Goal: Task Accomplishment & Management: Complete application form

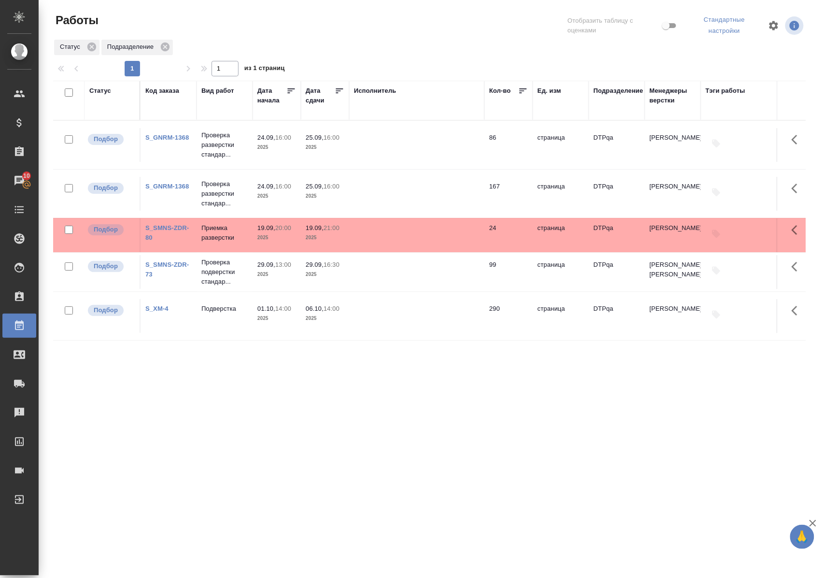
click at [171, 227] on div "S_SMNS-ZDR-80" at bounding box center [168, 232] width 46 height 19
click at [171, 229] on link "S_SMNS-ZDR-80" at bounding box center [166, 232] width 43 height 17
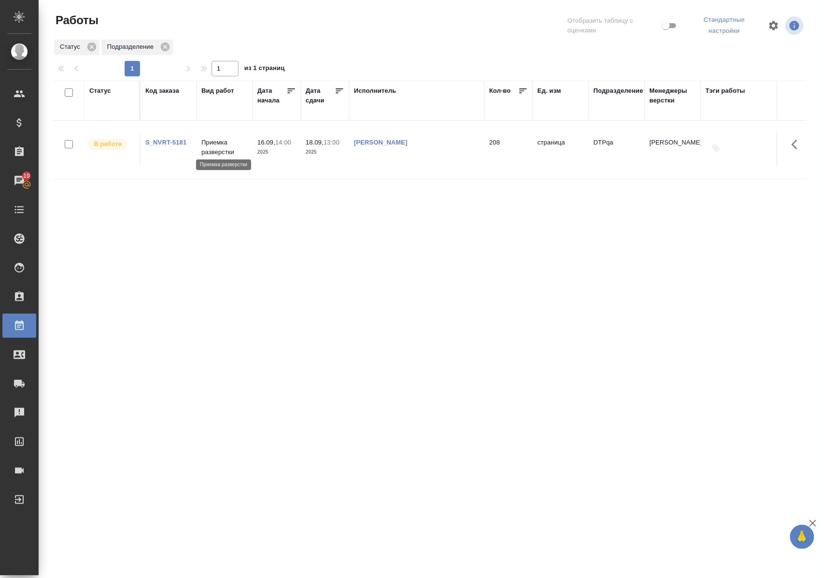
click at [214, 145] on p "Приемка разверстки" at bounding box center [224, 147] width 46 height 19
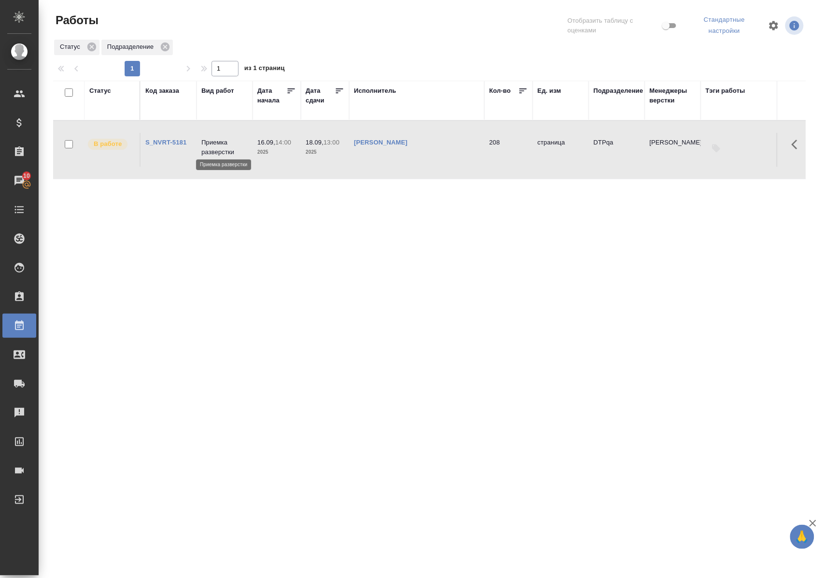
click at [214, 144] on p "Приемка разверстки" at bounding box center [224, 147] width 46 height 19
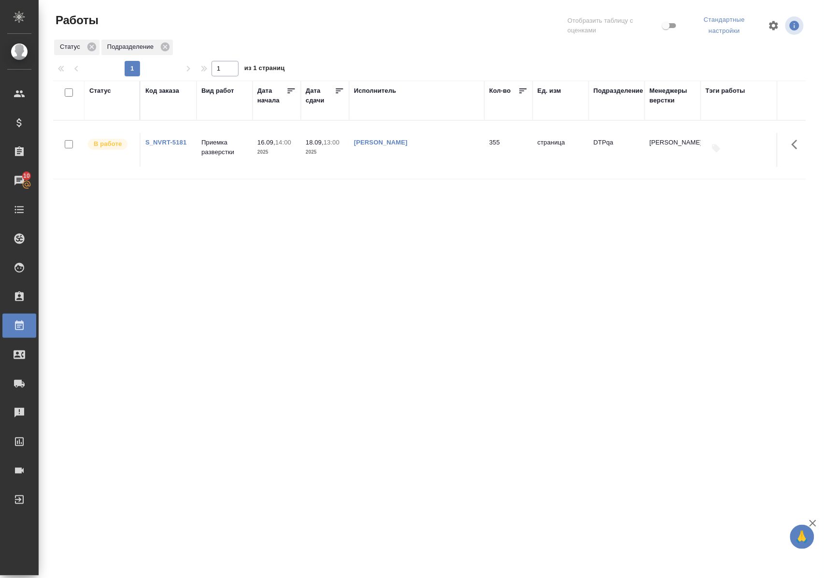
click at [102, 90] on div "Статус" at bounding box center [100, 91] width 22 height 10
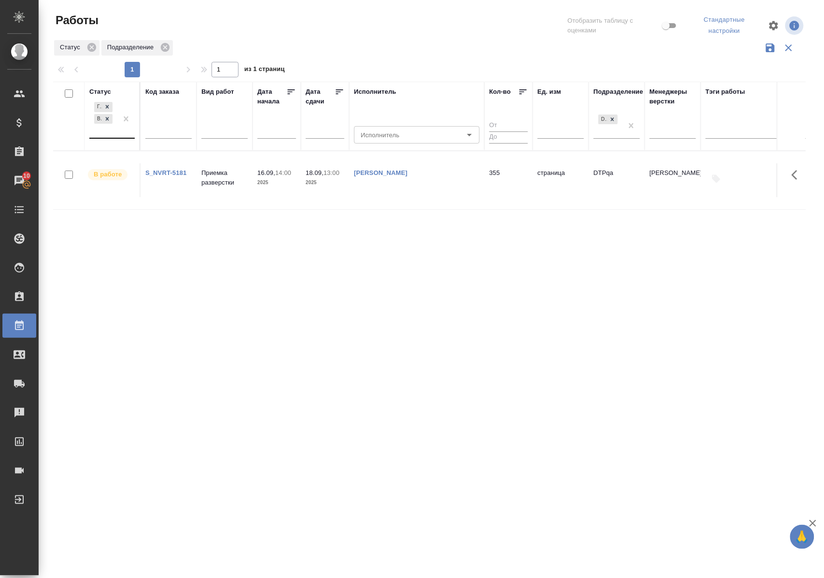
click at [112, 137] on div "Готов к работе В работе" at bounding box center [103, 119] width 28 height 38
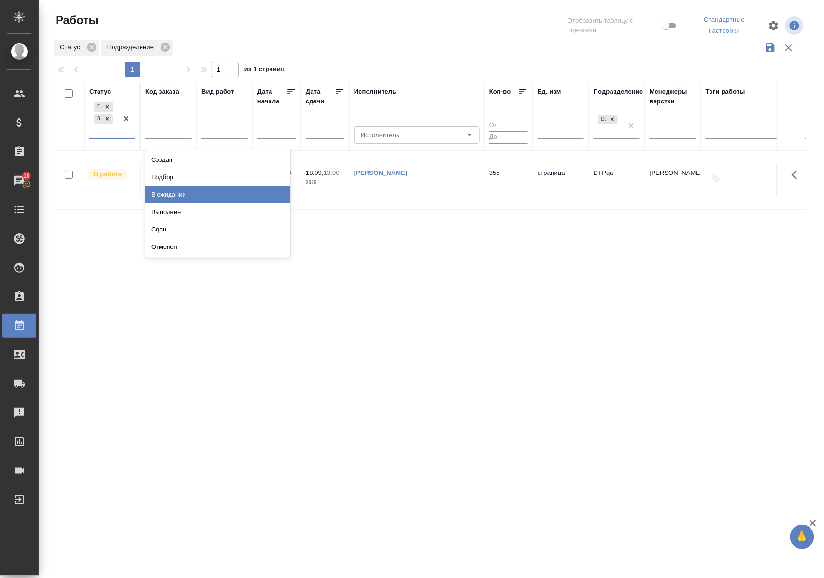
click at [186, 197] on div "В ожидании" at bounding box center [217, 194] width 145 height 17
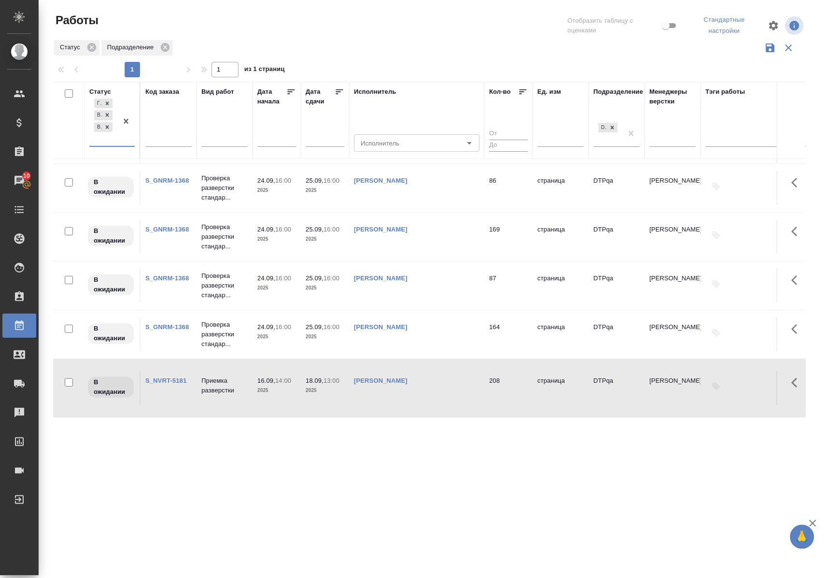
scroll to position [128, 0]
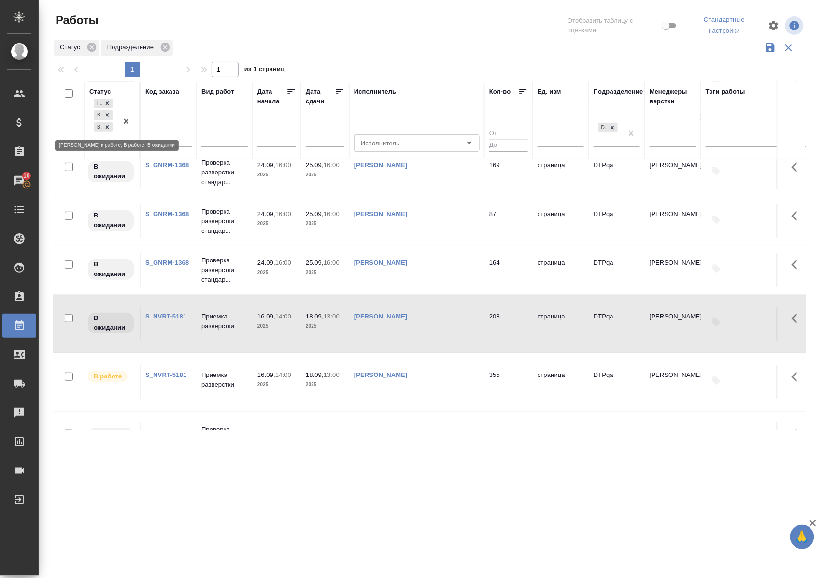
click at [108, 126] on icon at bounding box center [107, 127] width 7 height 7
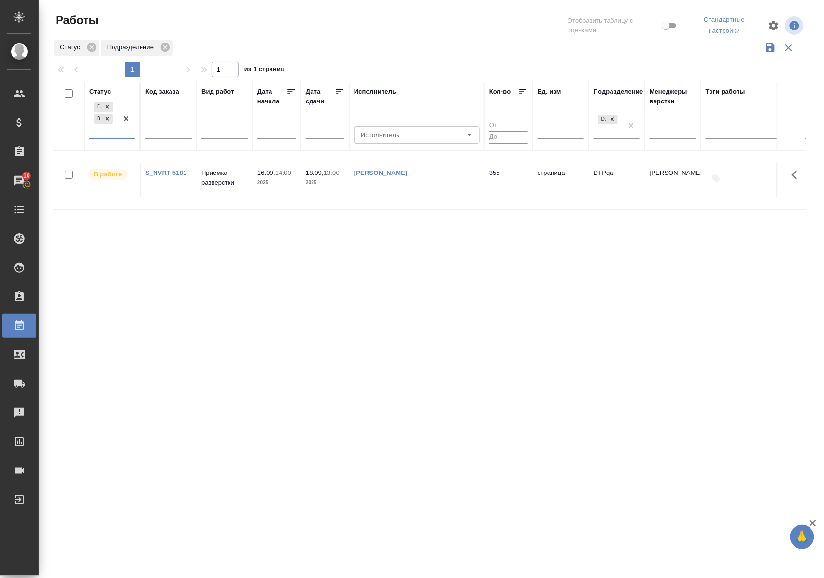
scroll to position [0, 0]
click at [107, 91] on div "Статус" at bounding box center [100, 92] width 22 height 10
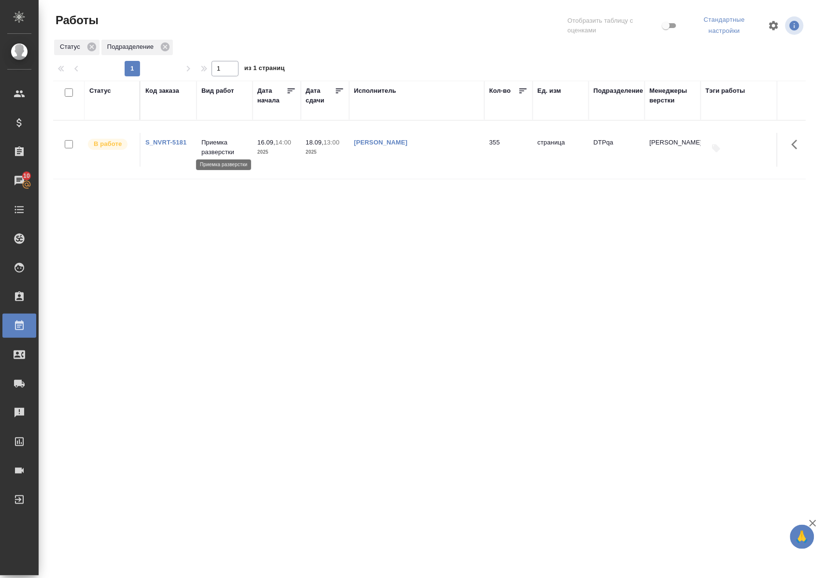
click at [223, 138] on p "Приемка разверстки" at bounding box center [224, 147] width 46 height 19
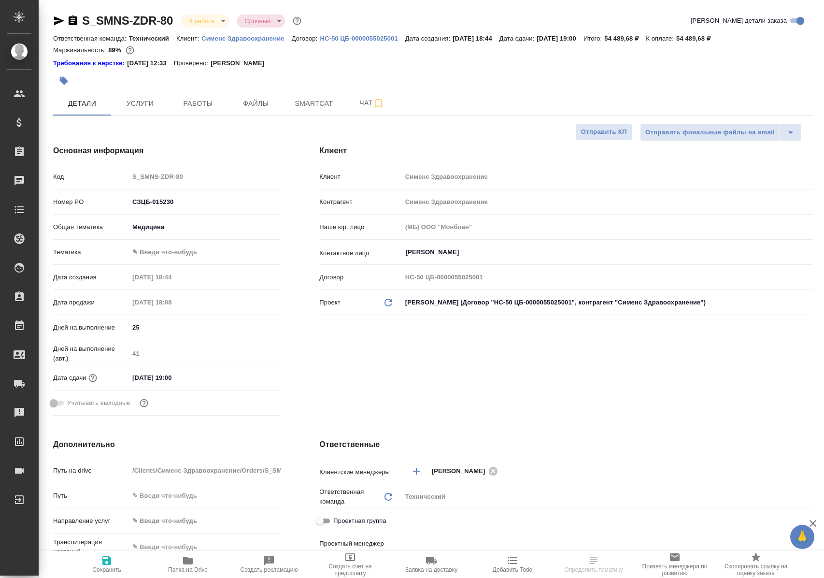
select select "RU"
type input "Сергеева Анастасия"
type input "Павлова Антонина a.pavlova"
click at [191, 103] on span "Работы" at bounding box center [198, 104] width 46 height 12
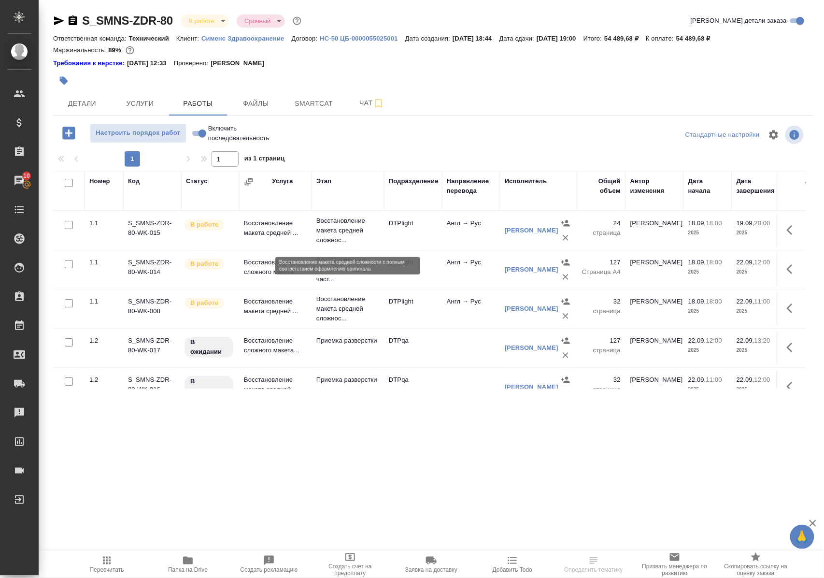
click at [322, 232] on p "Восстановление макета средней сложнос..." at bounding box center [347, 230] width 63 height 29
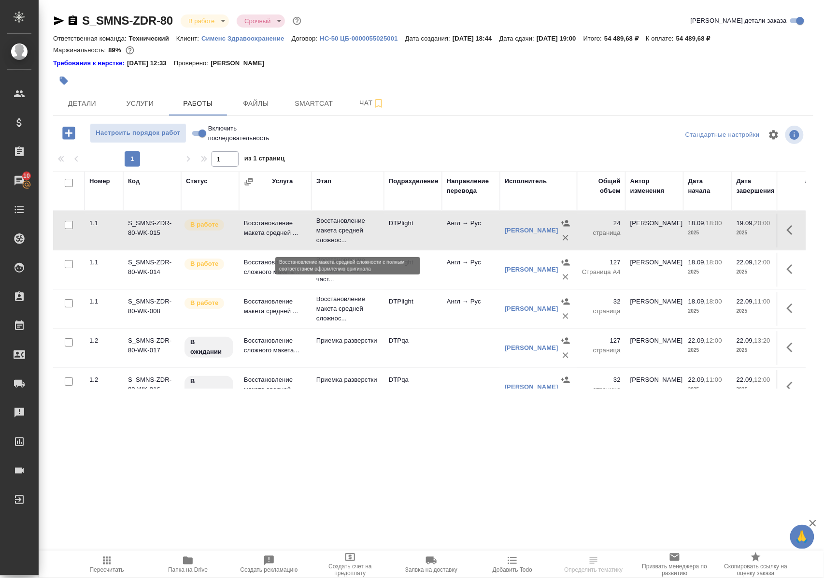
click at [322, 232] on p "Восстановление макета средней сложнос..." at bounding box center [347, 230] width 63 height 29
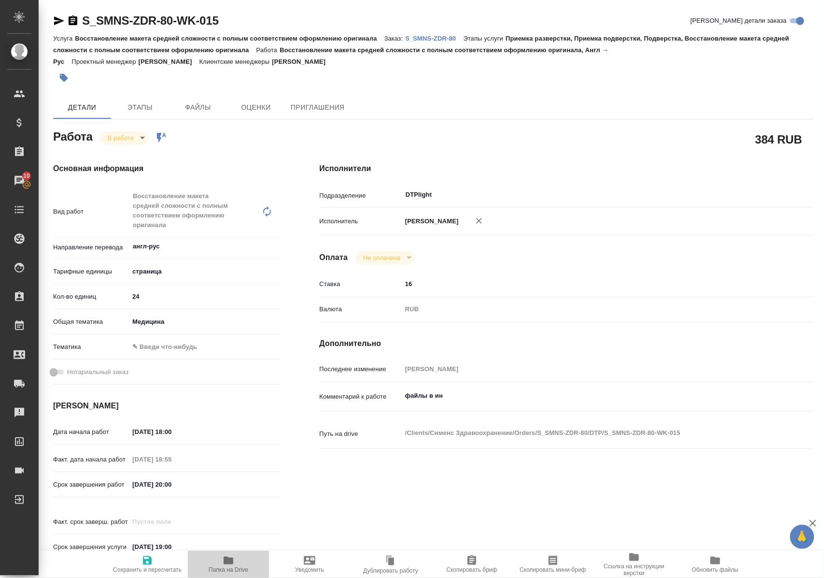
click at [233, 561] on icon "button" at bounding box center [229, 560] width 10 height 8
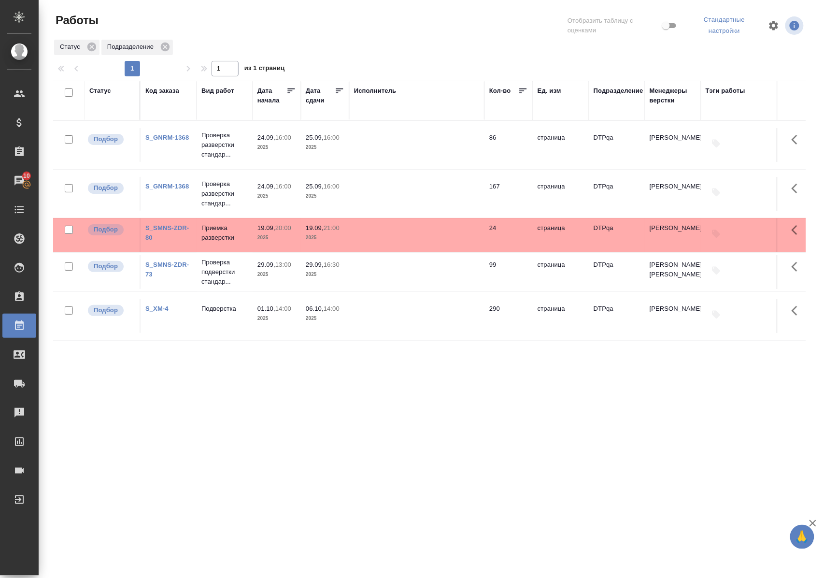
click at [409, 491] on div ".cls-1 fill:#fff; AWATERA Polushina Alena Клиенты Спецификации Заказы 10 Чаты T…" at bounding box center [412, 289] width 824 height 578
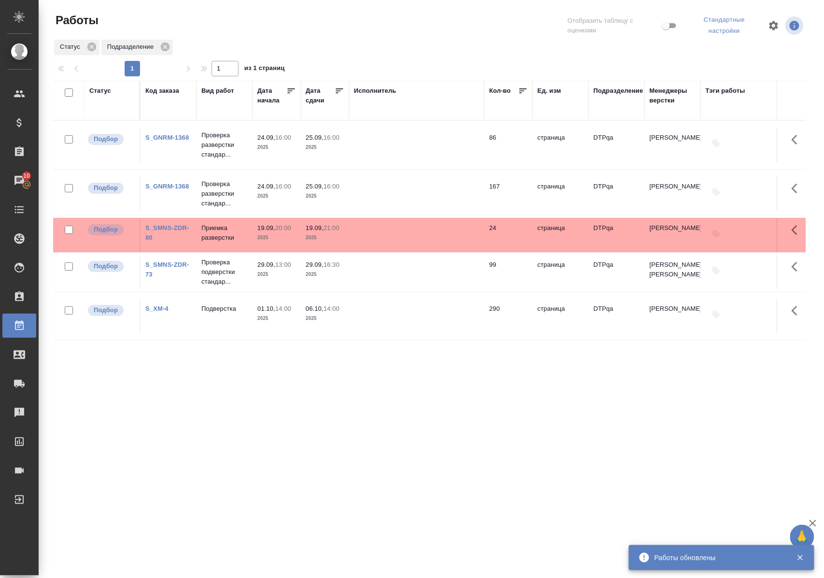
click at [108, 93] on div "Статус" at bounding box center [100, 91] width 22 height 10
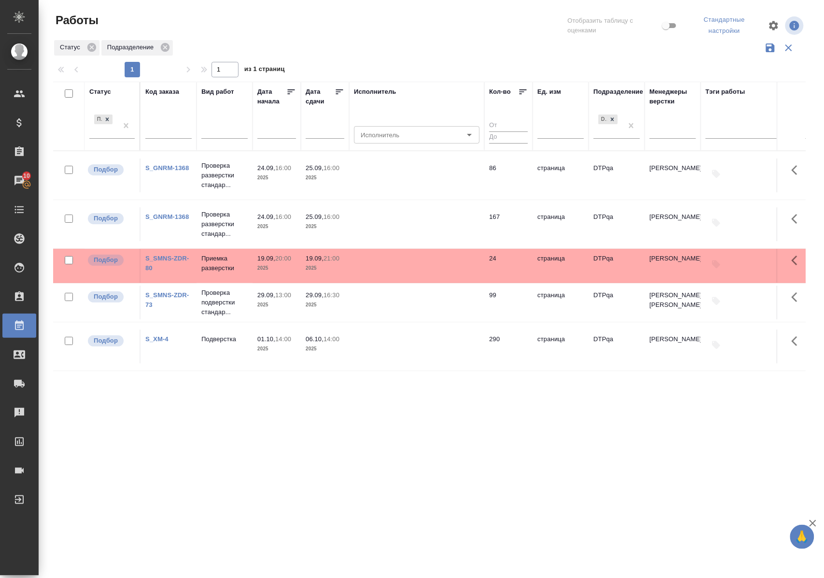
click at [116, 139] on div "Подбор" at bounding box center [111, 129] width 45 height 33
click at [116, 138] on div "Подбор" at bounding box center [103, 125] width 28 height 26
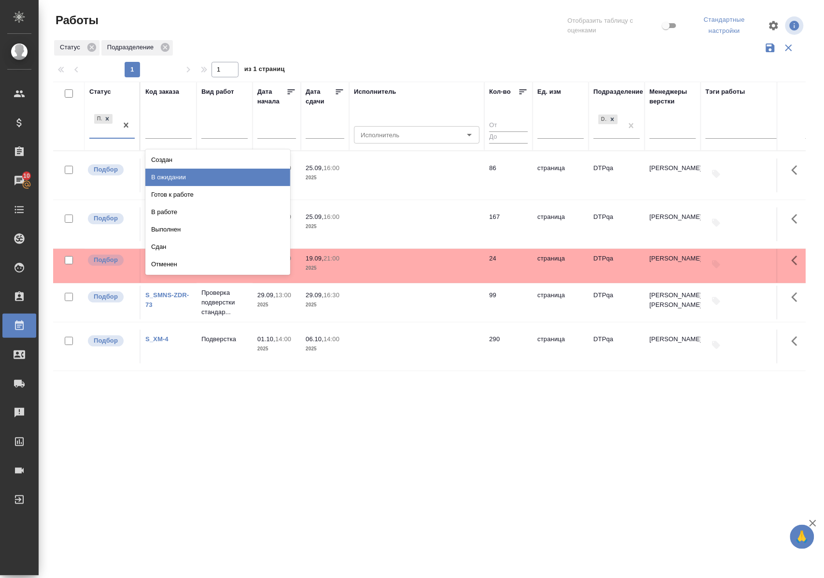
click at [174, 180] on div "В ожидании" at bounding box center [217, 177] width 145 height 17
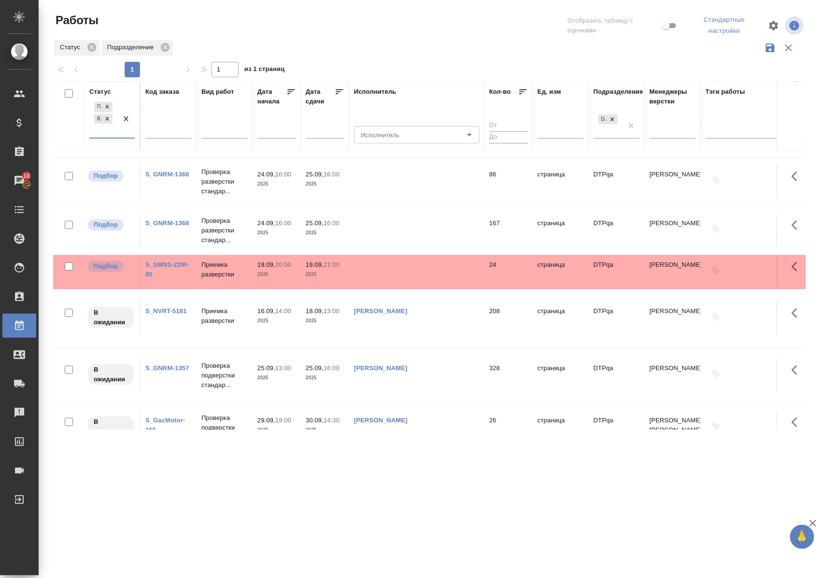
scroll to position [322, 0]
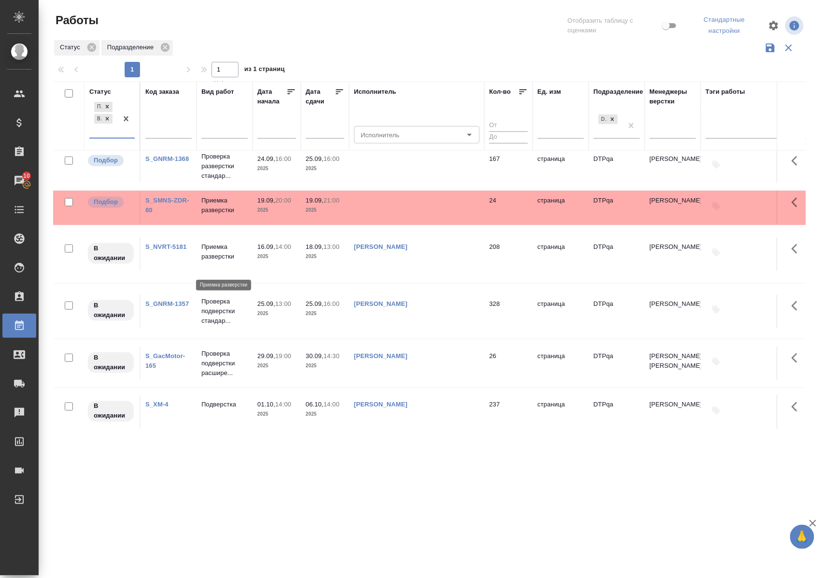
click at [217, 261] on p "Приемка разверстки" at bounding box center [224, 251] width 46 height 19
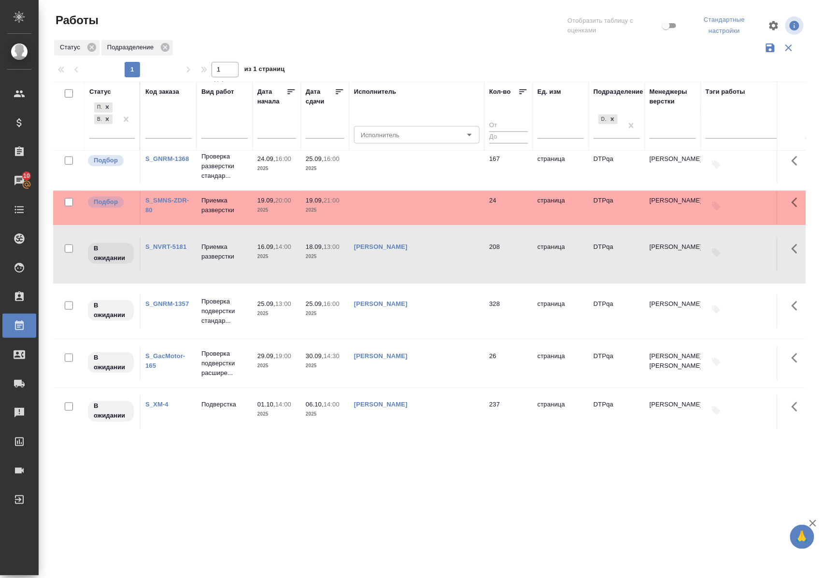
click at [107, 121] on icon at bounding box center [107, 119] width 7 height 7
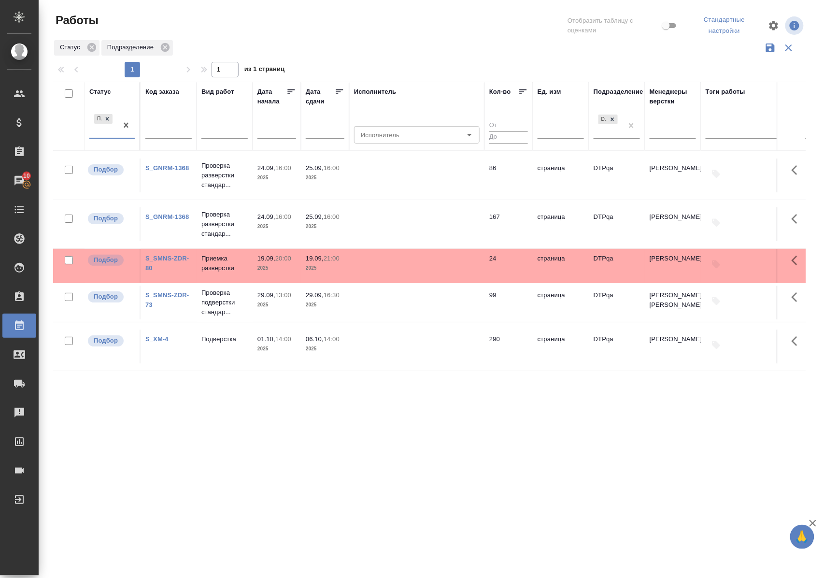
scroll to position [0, 0]
click at [105, 89] on div "Статус" at bounding box center [100, 92] width 22 height 10
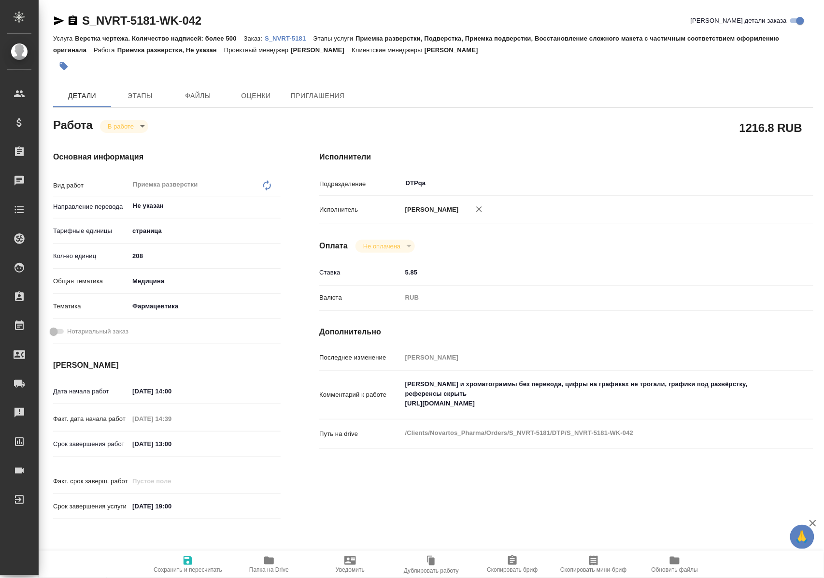
type textarea "x"
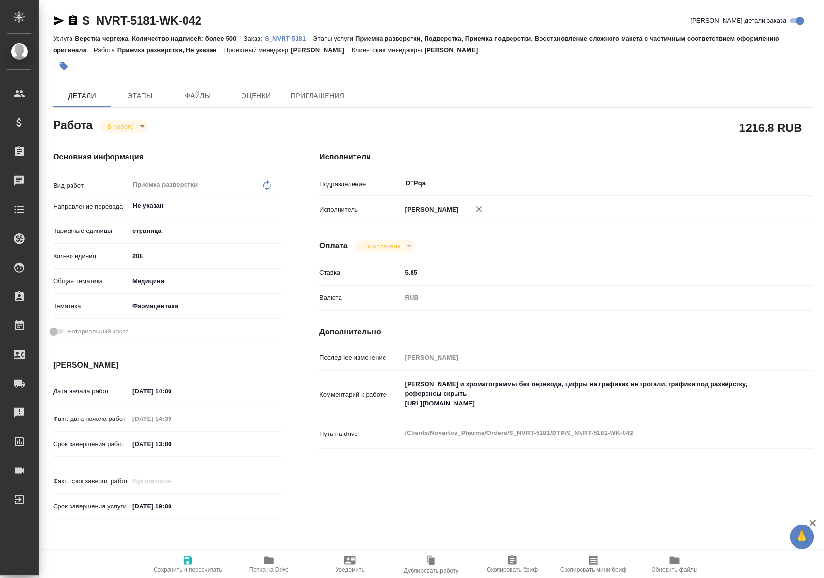
type textarea "x"
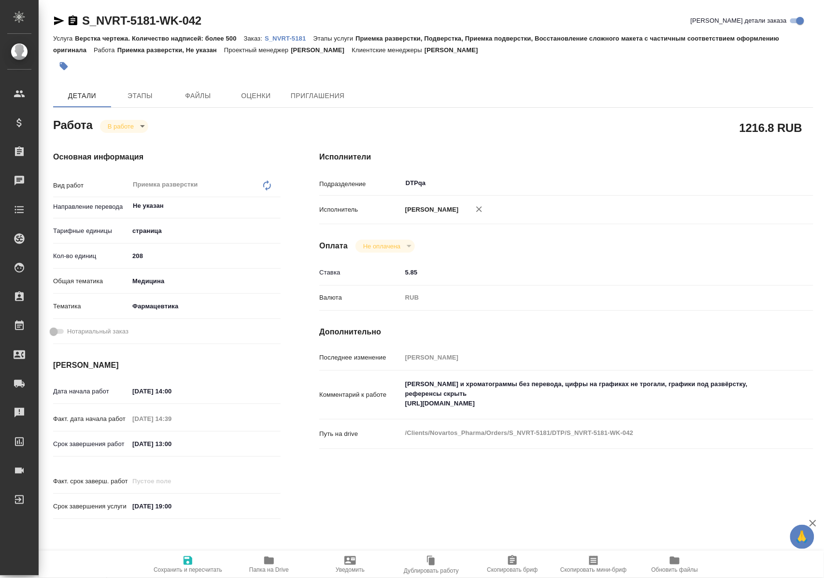
type textarea "x"
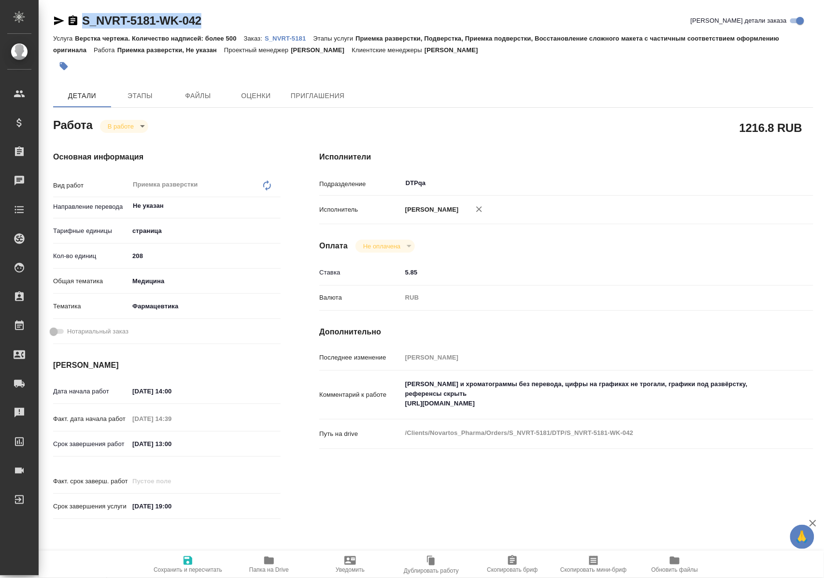
drag, startPoint x: 230, startPoint y: 18, endPoint x: 83, endPoint y: 18, distance: 147.3
click at [83, 18] on div "S_NVRT-5181-WK-042 [PERSON_NAME] детали заказа" at bounding box center [433, 20] width 760 height 15
type textarea "x"
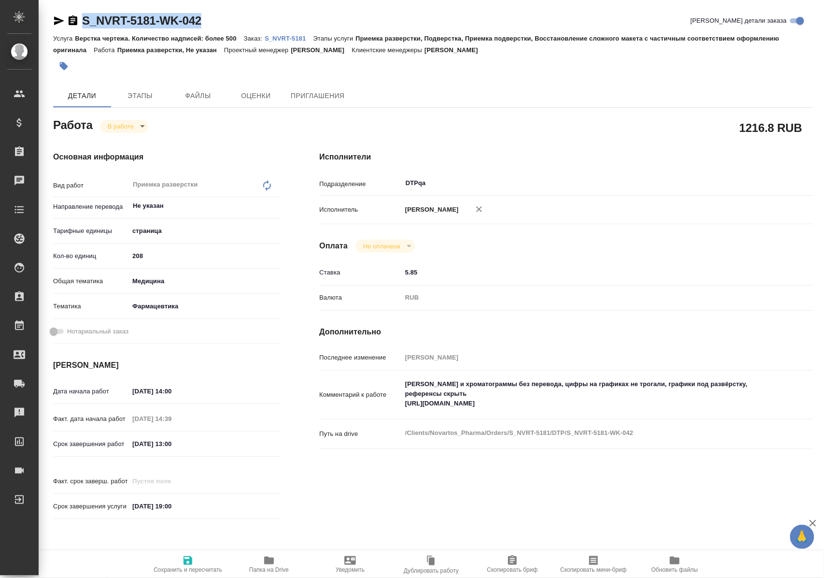
type textarea "x"
copy link "S_NVRT-5181-WK-042"
type textarea "x"
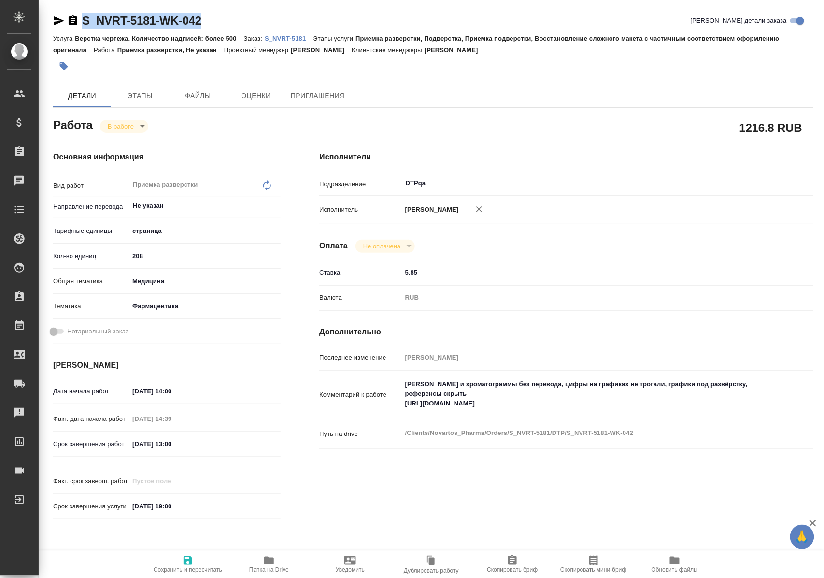
type textarea "x"
drag, startPoint x: 404, startPoint y: 412, endPoint x: 612, endPoint y: 412, distance: 207.2
click at [612, 412] on textarea "[PERSON_NAME] и хроматограммы без перевода, цифры на графиках не трогали, графи…" at bounding box center [587, 394] width 370 height 36
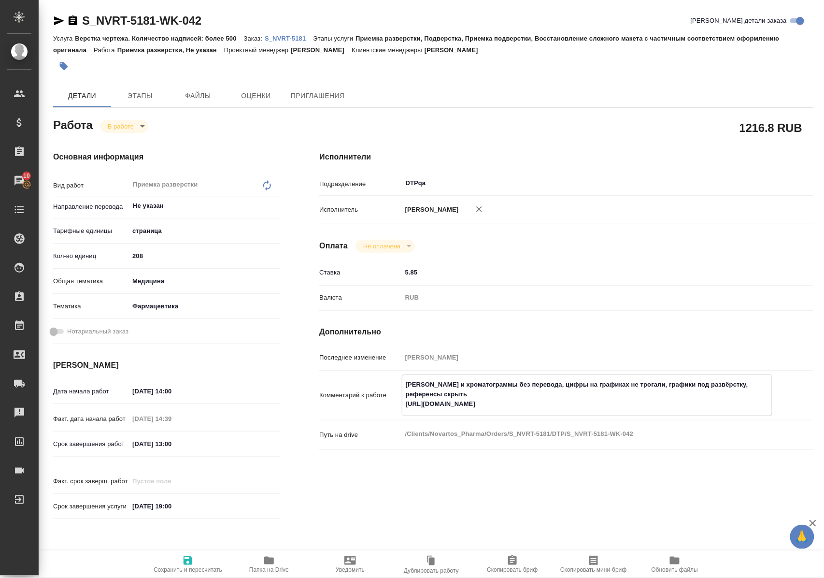
type textarea "x"
click at [286, 41] on p "S_NVRT-5181" at bounding box center [289, 38] width 48 height 7
click at [294, 37] on p "S_NVRT-5181" at bounding box center [289, 38] width 48 height 7
click at [143, 128] on body "🙏 .cls-1 fill:#fff; AWATERA Polushina Alena Клиенты Спецификации Заказы 10 Чаты…" at bounding box center [412, 289] width 824 height 578
click at [140, 93] on button "В ожидании" at bounding box center [128, 93] width 41 height 11
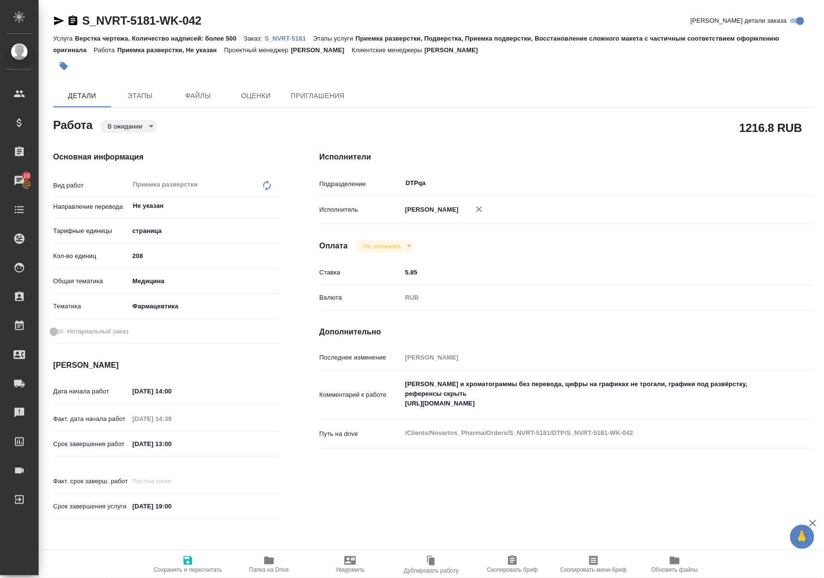
type textarea "x"
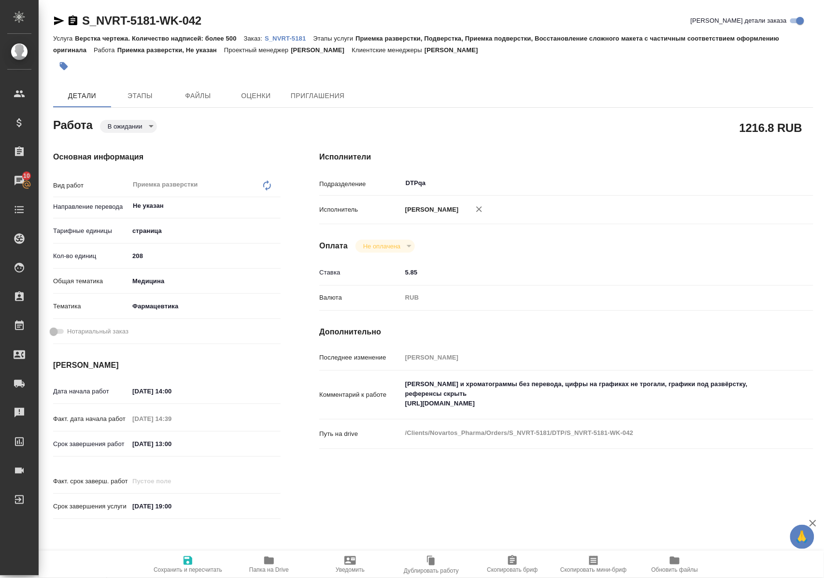
type textarea "x"
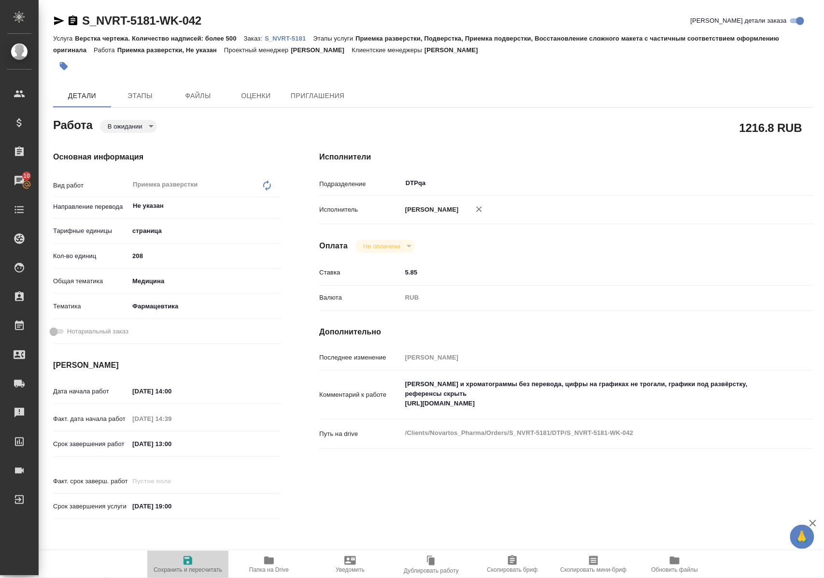
click at [190, 557] on icon "button" at bounding box center [188, 560] width 9 height 9
type textarea "x"
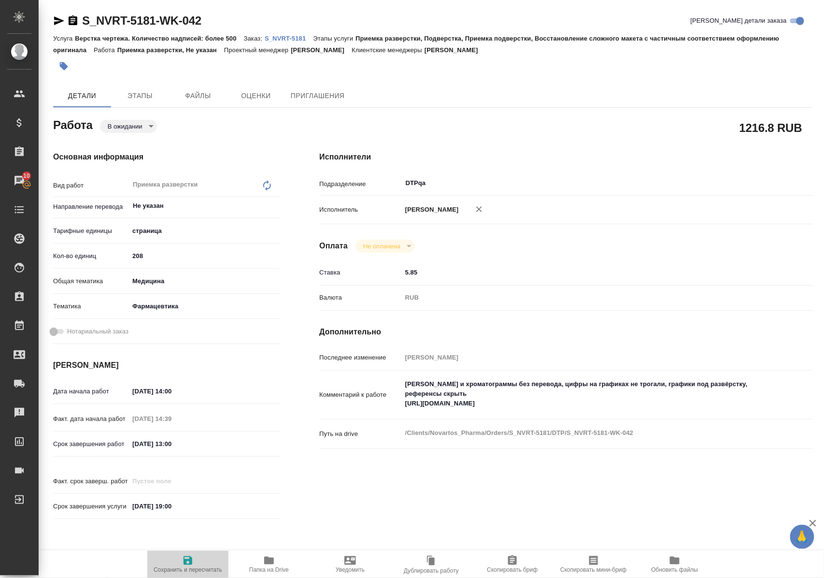
type textarea "x"
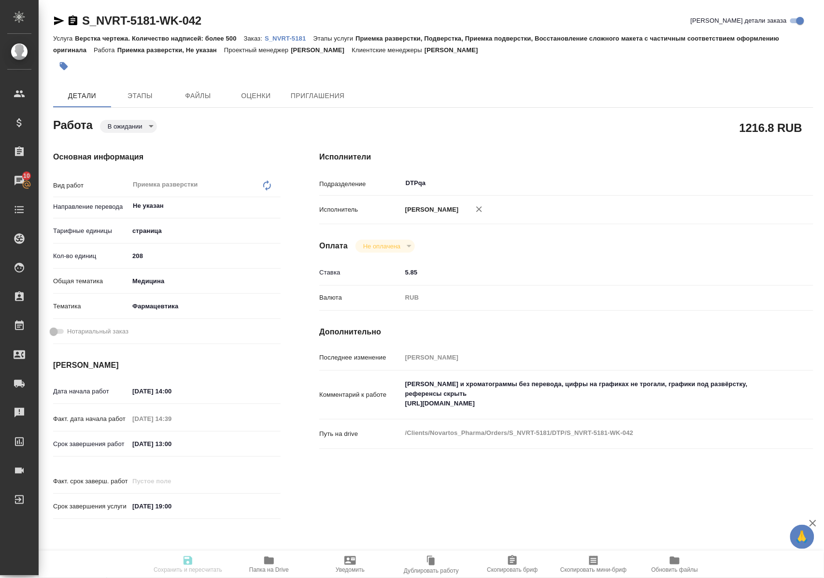
type textarea "x"
type input "pending"
type textarea "Приемка разверстки"
type textarea "x"
type input "Не указан"
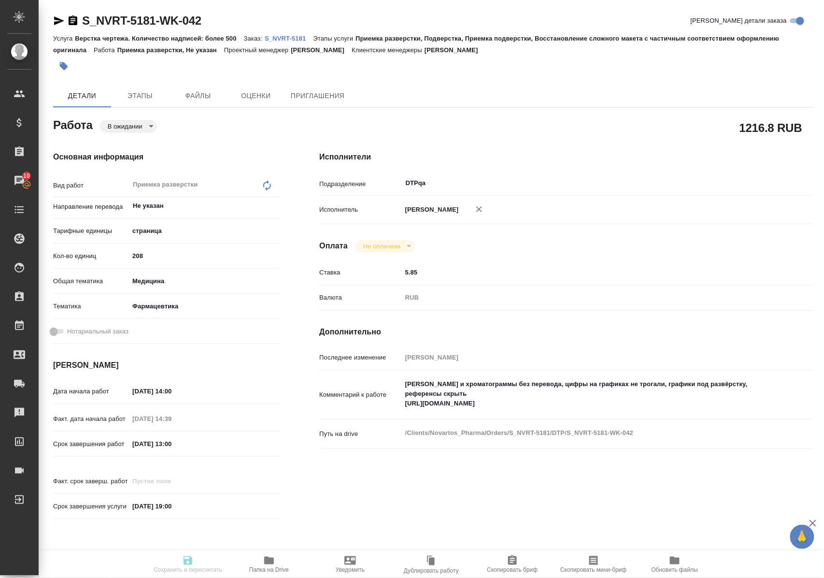
type input "5a8b1489cc6b4906c91bfdb2"
type input "208"
type input "med"
type input "6149832f2b7be24903fd7a82"
type input "16.09.2025 14:00"
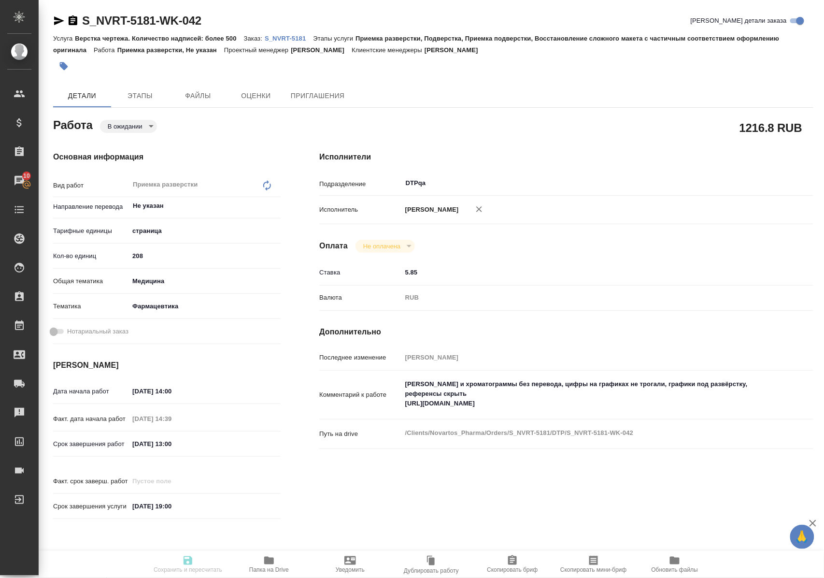
type input "19.09.2025 14:39"
type input "18.09.2025 13:00"
type input "[DATE] 19:00"
type input "DTPqa"
type input "notPayed"
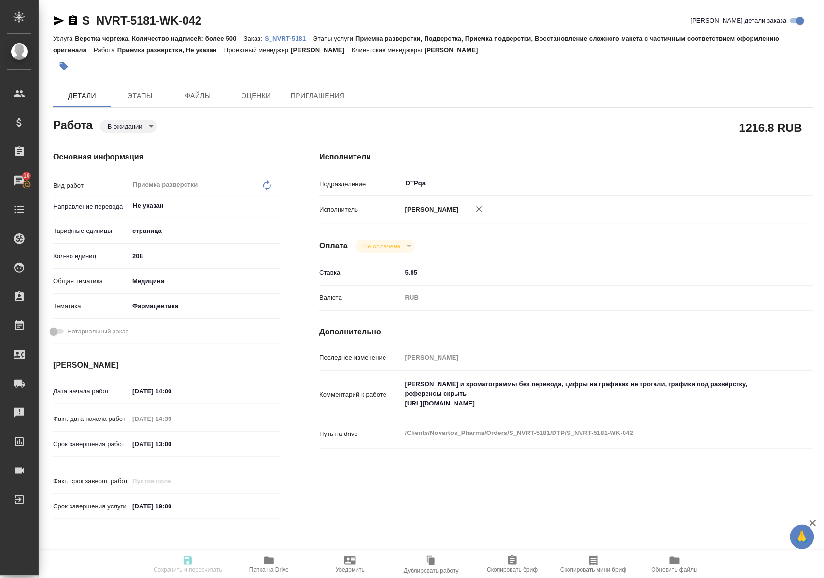
type input "5.85"
type input "RUB"
type input "Полушина Алена"
type textarea "Скрины и хроматограммы без перевода, цифры на графиках не трогали, графики под …"
type textarea "x"
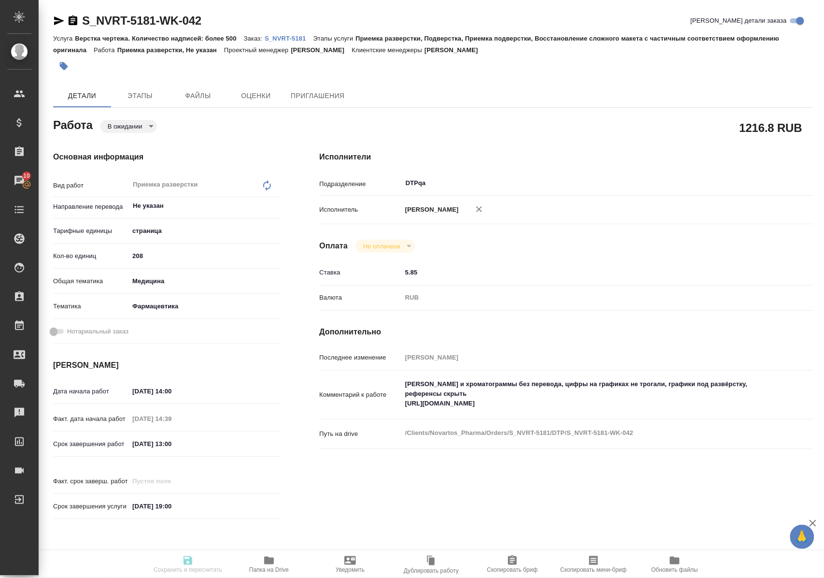
type textarea "/Clients/Novartos_Pharma/Orders/S_NVRT-5181/DTP/S_NVRT-5181-WK-042"
type textarea "x"
type input "S_NVRT-5181"
type input "Верстка чертежа. Количество надписей: более 500"
type input "Приемка разверстки, Подверстка, Приемка подверстки, Восстановление сложного мак…"
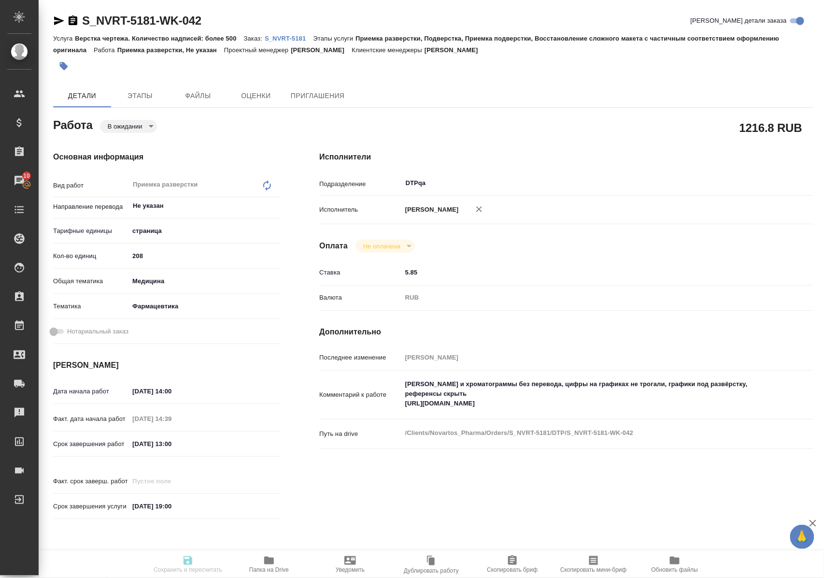
type input "[PERSON_NAME]"
type input "/Clients/Novartos_Pharma/Orders/S_NVRT-5181"
type textarea "x"
type textarea "Кате назначить из остатка: summary-biopharm summary-clin-pharm-csu synopses-ind…"
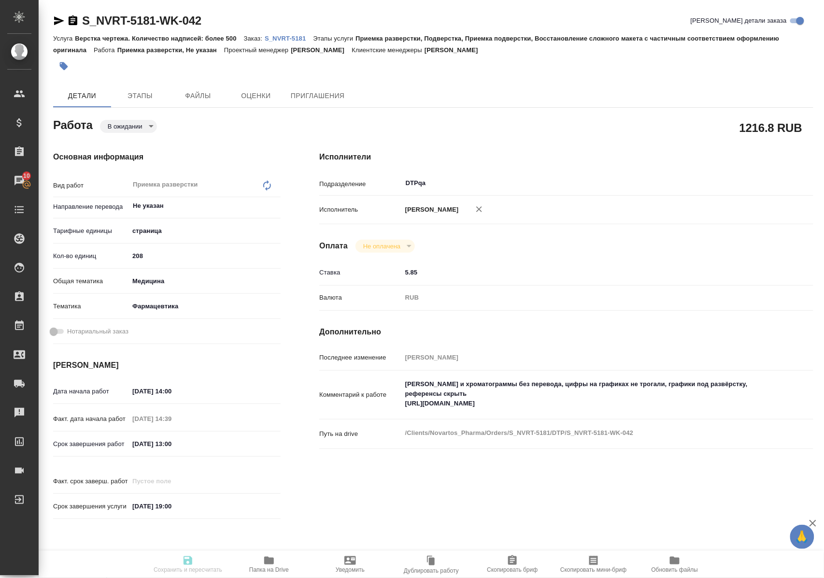
type textarea "x"
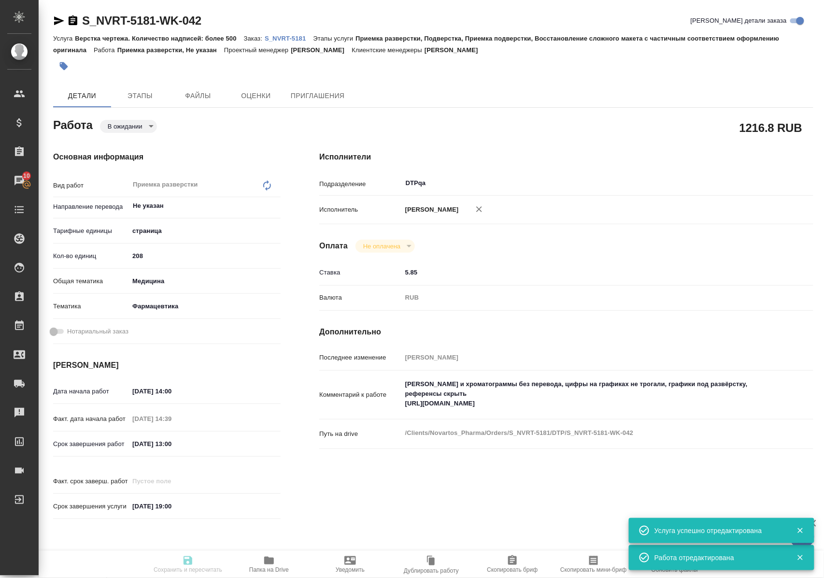
type textarea "x"
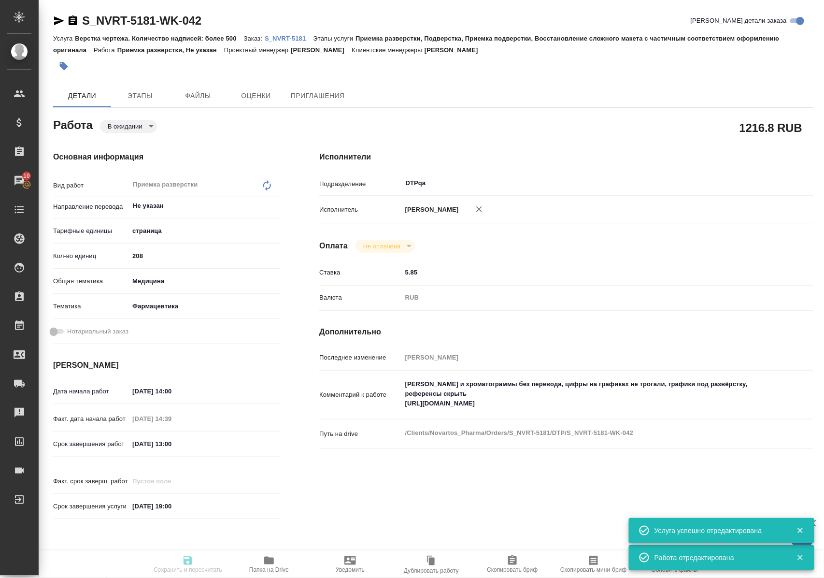
type textarea "x"
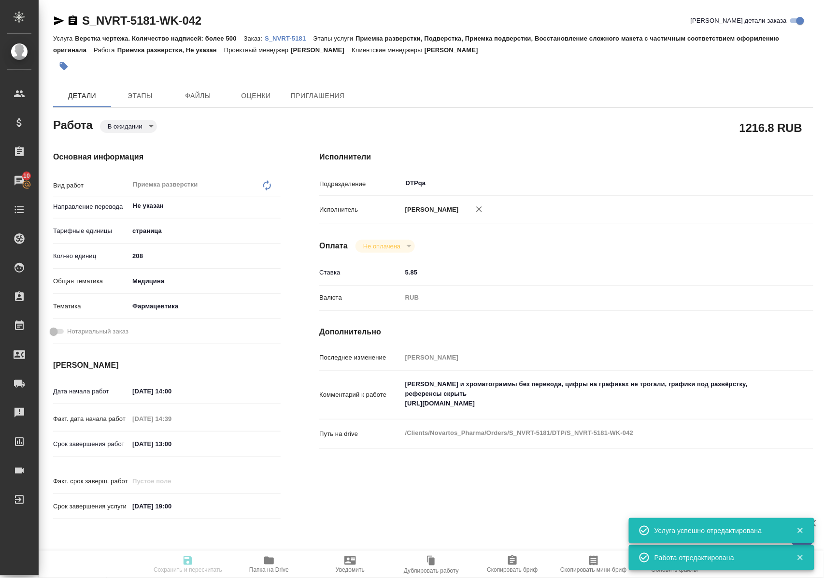
type textarea "x"
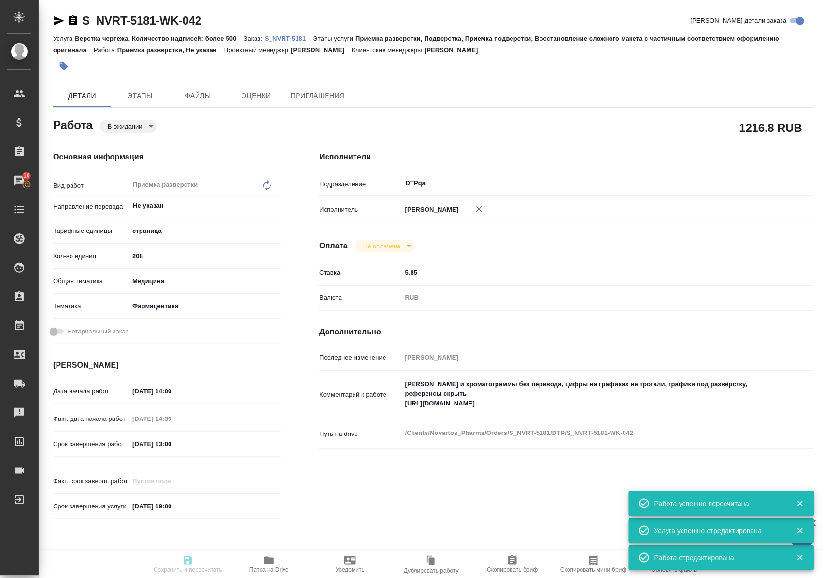
type input "pending"
type textarea "Приемка разверстки"
type textarea "x"
type input "Не указан"
type input "5a8b1489cc6b4906c91bfdb2"
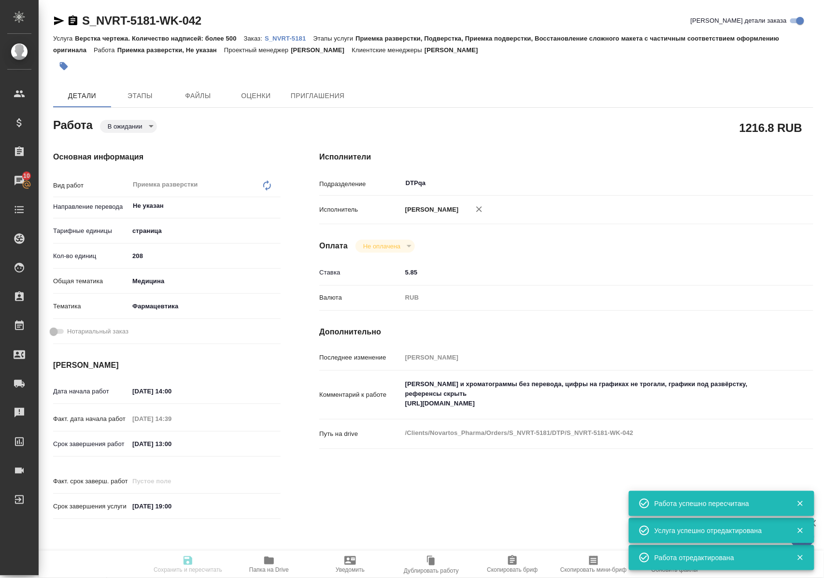
type input "208"
type input "med"
type input "6149832f2b7be24903fd7a82"
type input "16.09.2025 14:00"
type input "19.09.2025 14:39"
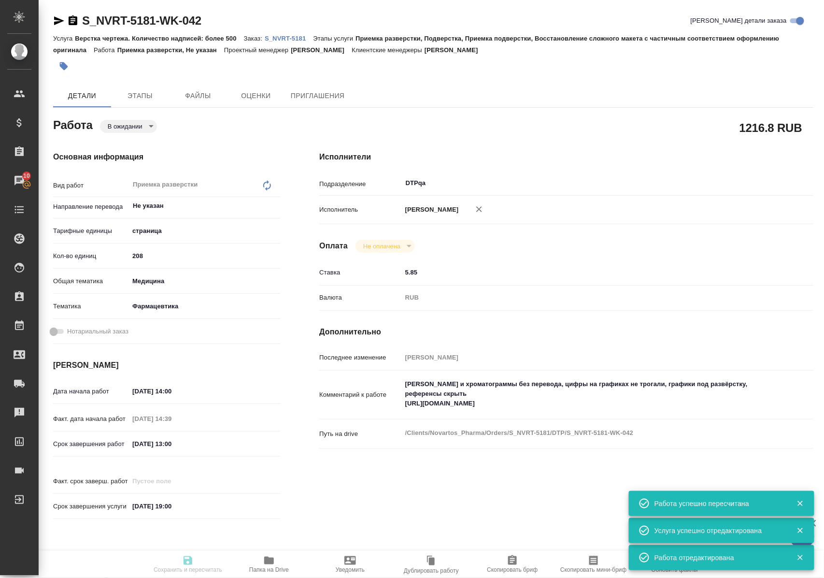
type input "18.09.2025 13:00"
type input "[DATE] 19:00"
type input "DTPqa"
type input "notPayed"
type input "5.85"
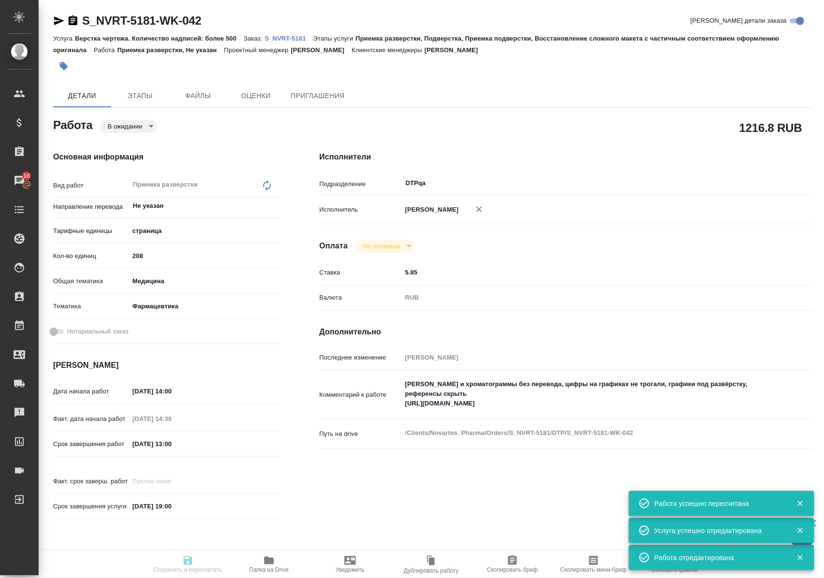
type input "RUB"
type input "Полушина Алена"
type textarea "Скрины и хроматограммы без перевода, цифры на графиках не трогали, графики под …"
type textarea "x"
type textarea "/Clients/Novartos_Pharma/Orders/S_NVRT-5181/DTP/S_NVRT-5181-WK-042"
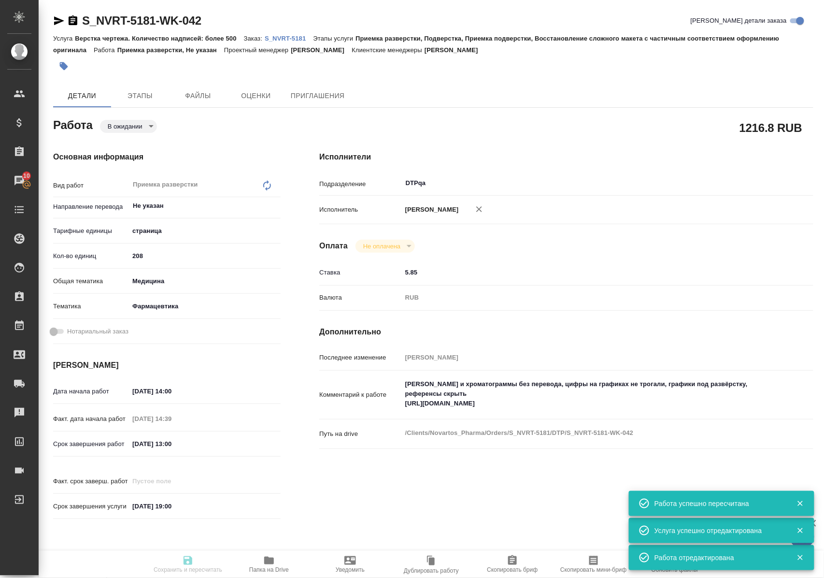
type textarea "x"
type input "S_NVRT-5181"
type input "Верстка чертежа. Количество надписей: более 500"
type input "Приемка разверстки, Подверстка, Приемка подверстки, Восстановление сложного мак…"
type input "[PERSON_NAME]"
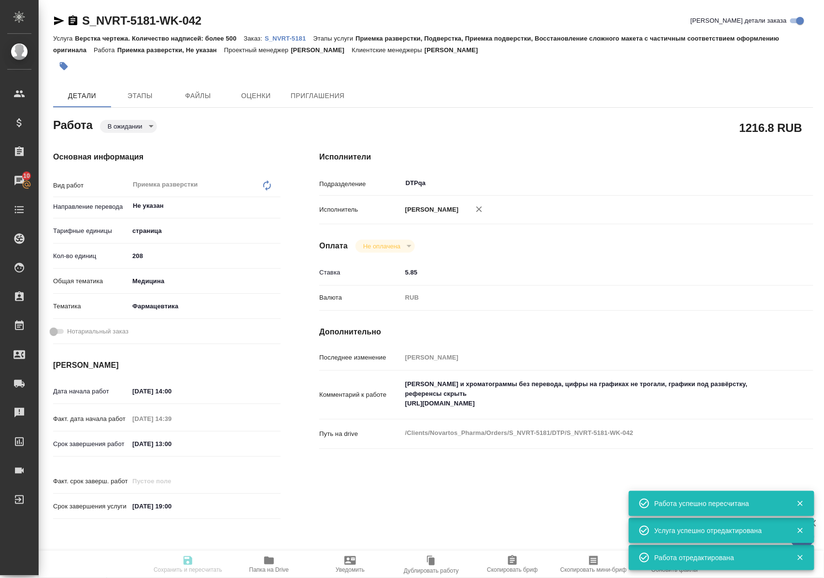
type input "[PERSON_NAME]"
type input "/Clients/Novartos_Pharma/Orders/S_NVRT-5181"
type textarea "x"
type textarea "Кате назначить из остатка: summary-biopharm summary-clin-pharm-csu synopses-ind…"
type textarea "x"
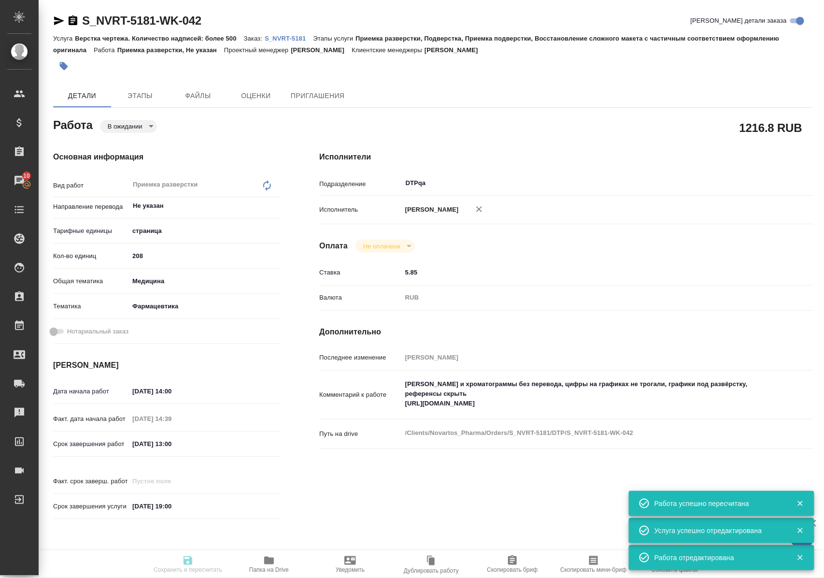
type textarea "x"
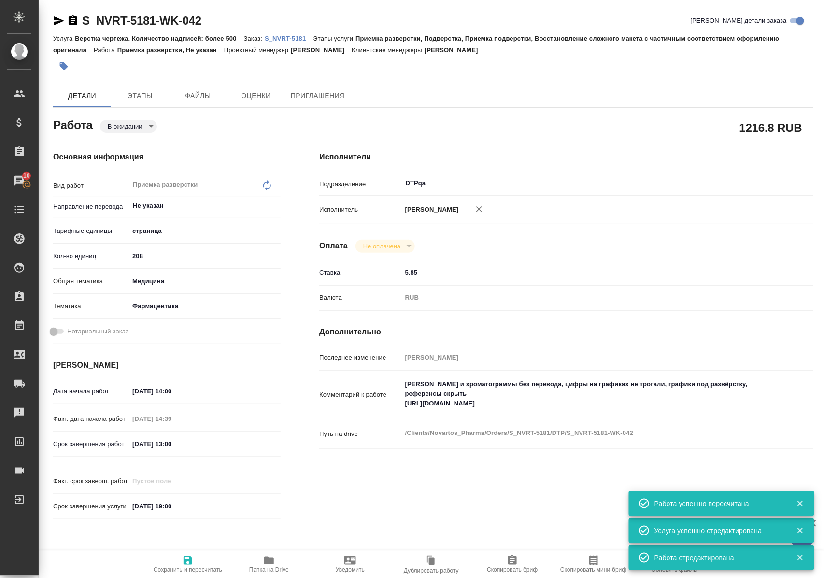
type textarea "x"
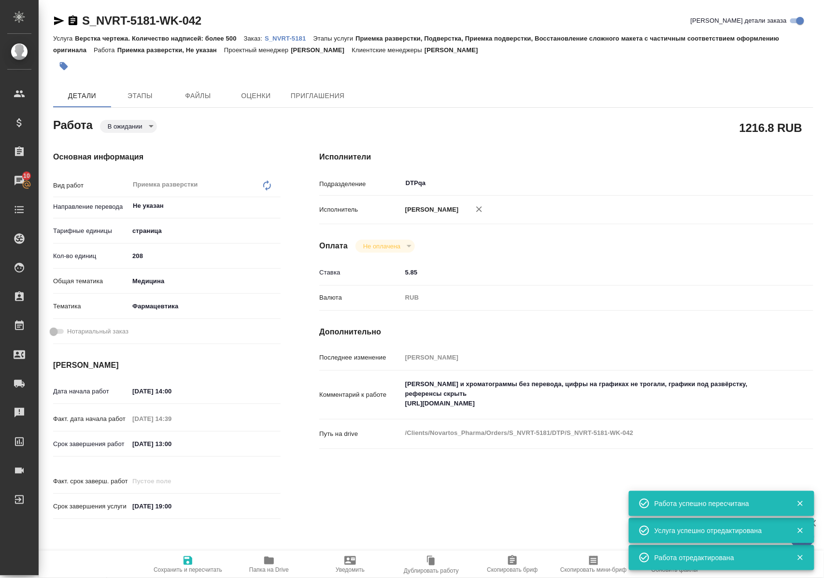
type textarea "x"
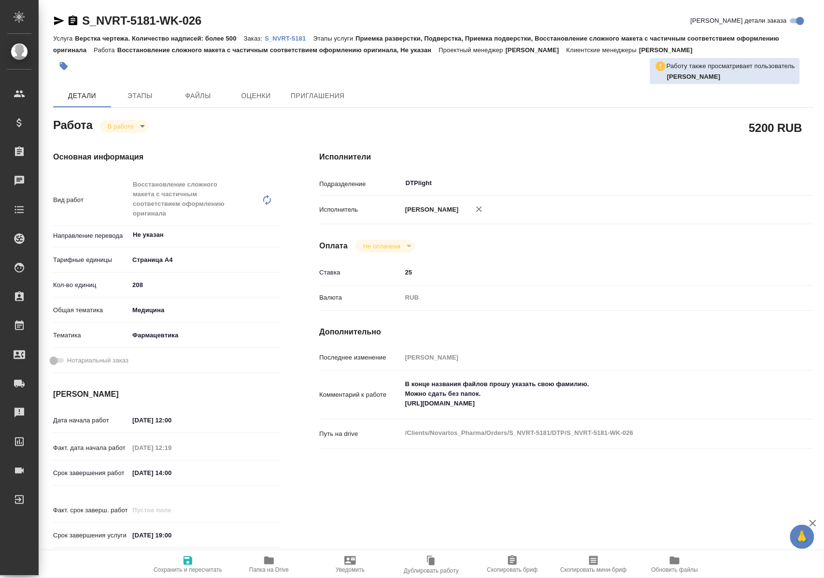
type textarea "x"
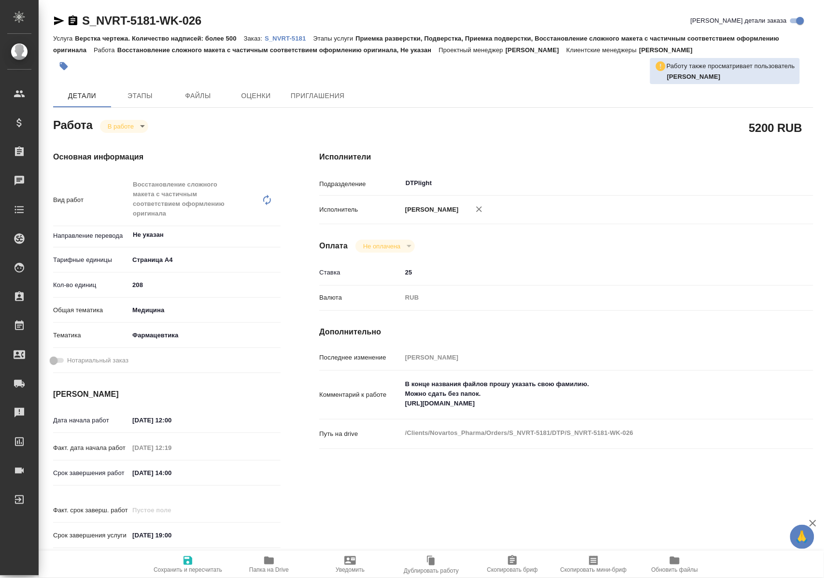
type textarea "x"
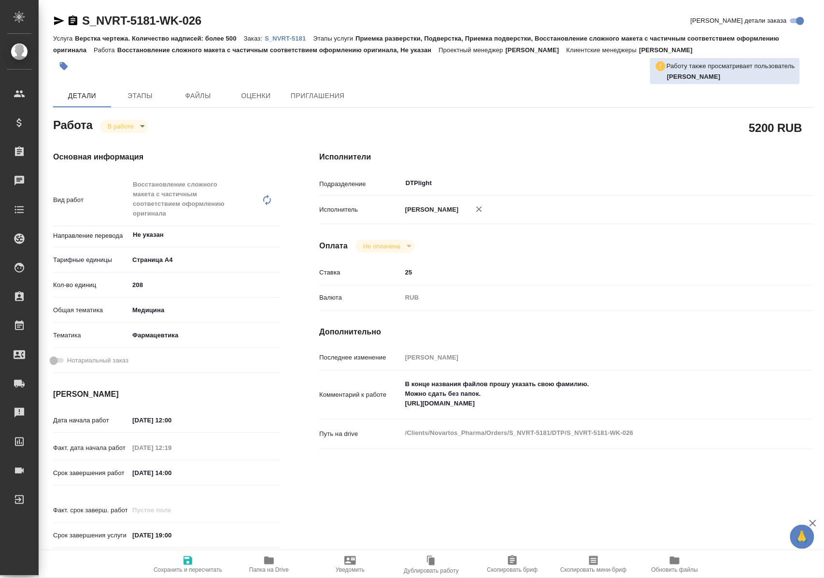
type textarea "x"
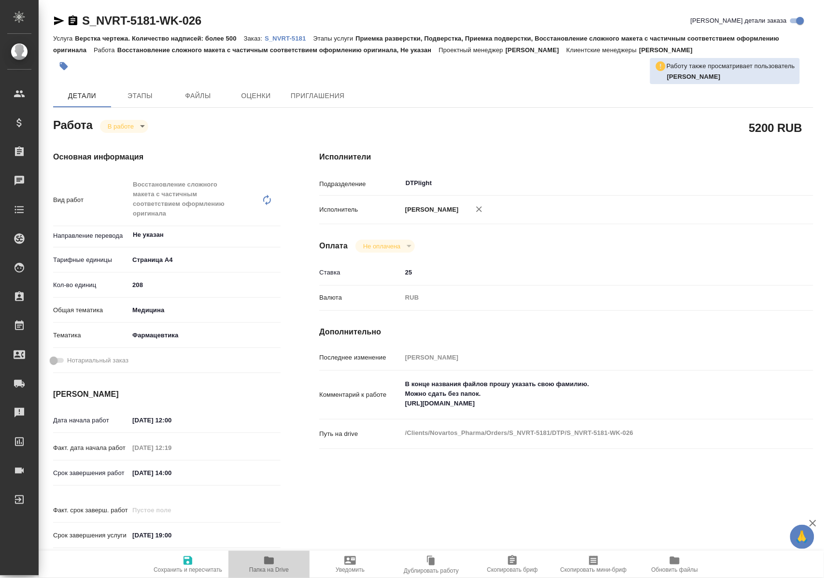
click at [271, 564] on icon "button" at bounding box center [269, 561] width 12 height 12
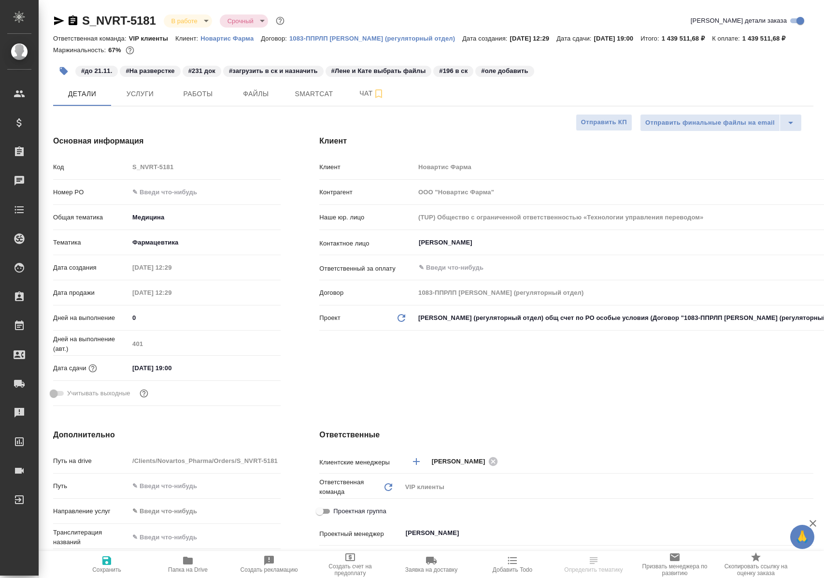
select select "RU"
type textarea "x"
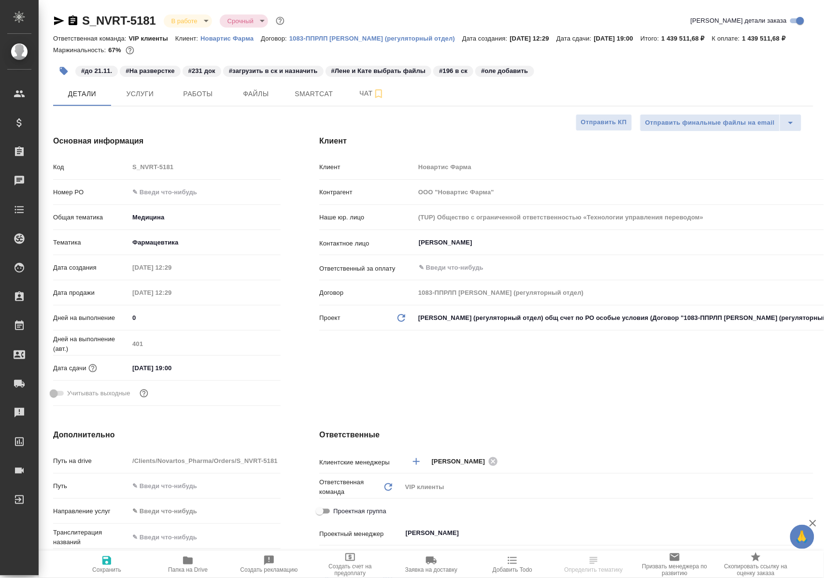
type textarea "x"
select select "RU"
click at [187, 100] on span "Работы" at bounding box center [198, 94] width 46 height 12
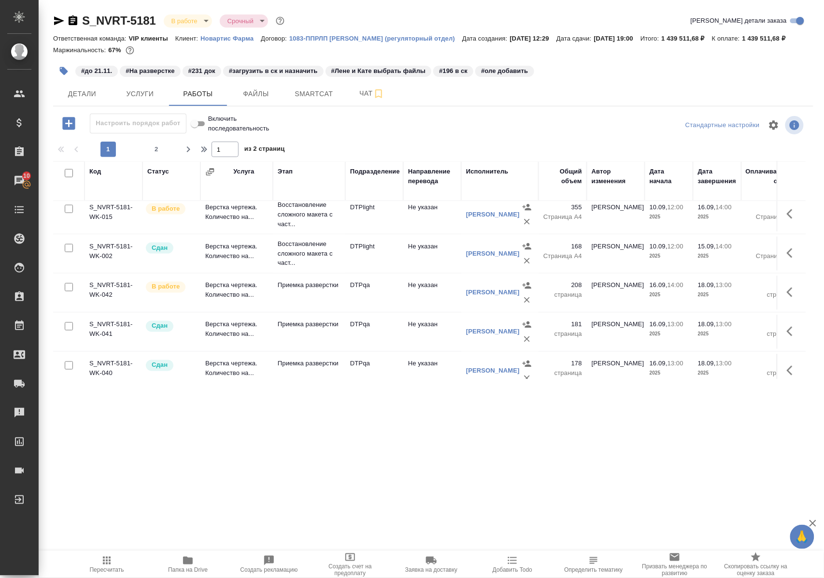
scroll to position [451, 0]
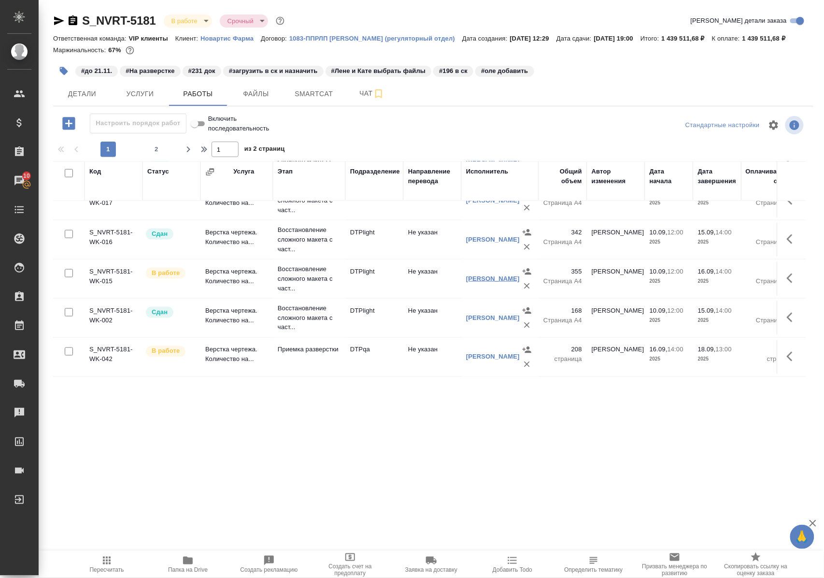
click at [499, 282] on link "[PERSON_NAME]" at bounding box center [493, 278] width 54 height 7
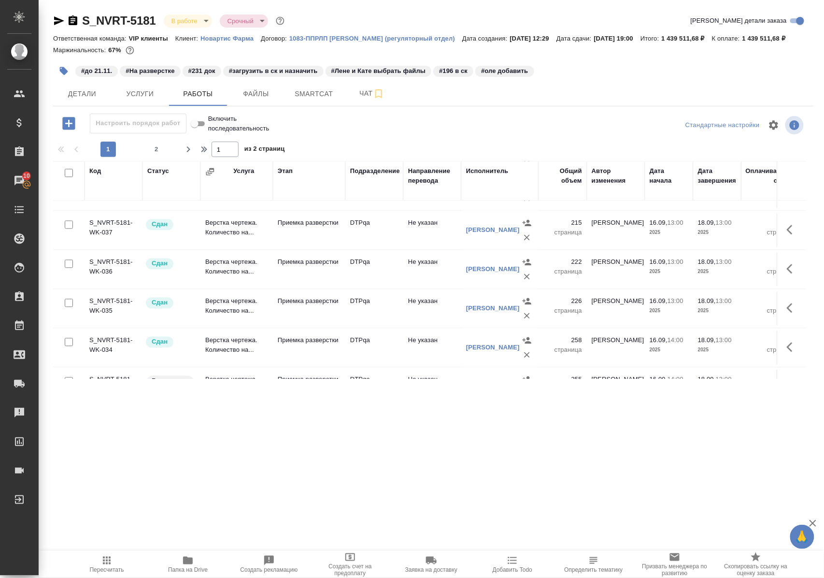
scroll to position [814, 0]
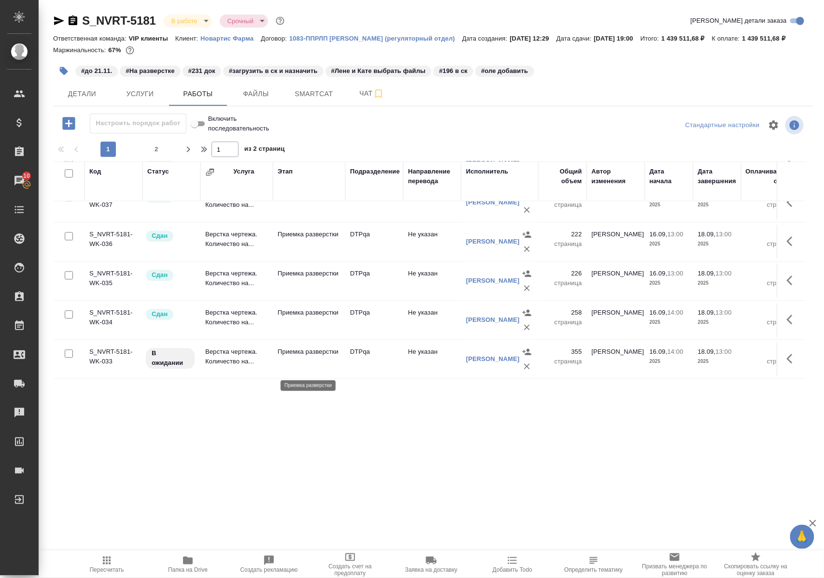
click at [293, 356] on p "Приемка разверстки" at bounding box center [309, 352] width 63 height 10
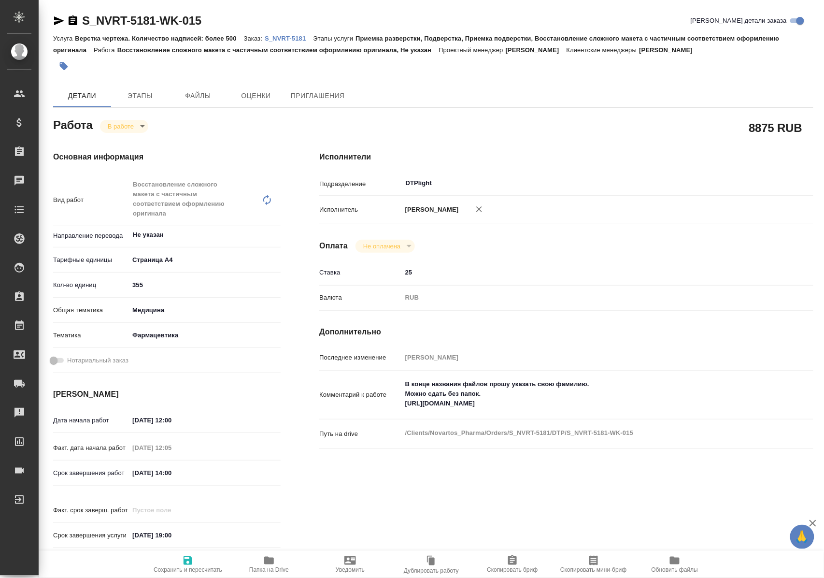
click at [275, 562] on span "Папка на Drive" at bounding box center [269, 564] width 70 height 18
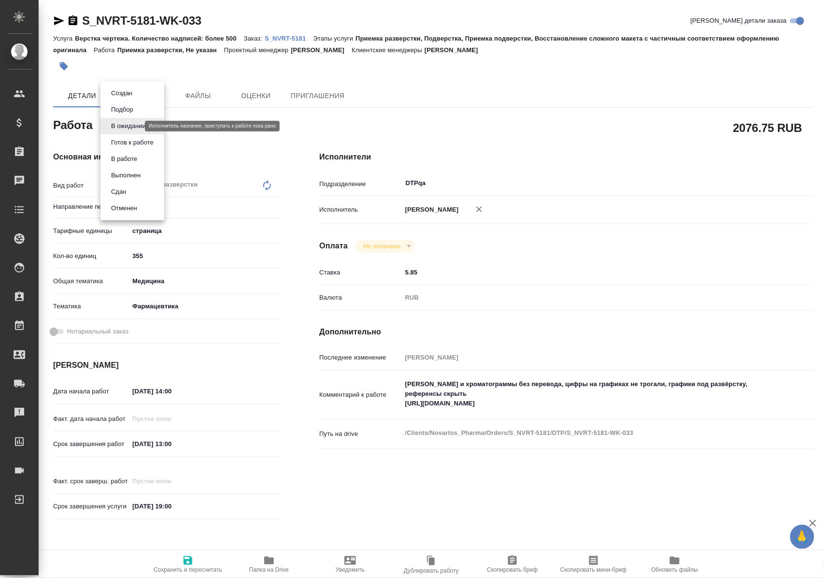
click at [132, 125] on body "🙏 .cls-1 fill:#fff; AWATERA [PERSON_NAME] Спецификации Заказы Чаты Todo Проекты…" at bounding box center [412, 289] width 824 height 578
click at [128, 160] on button "В работе" at bounding box center [124, 159] width 32 height 11
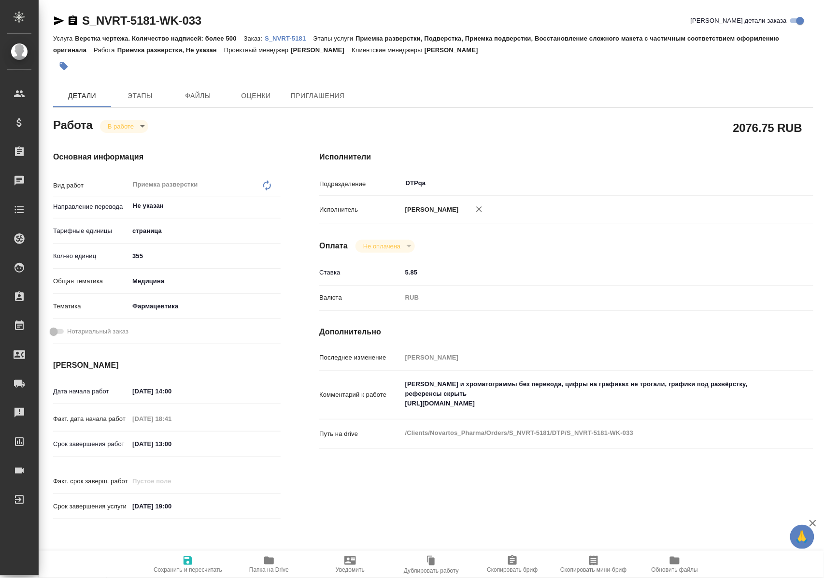
type textarea "x"
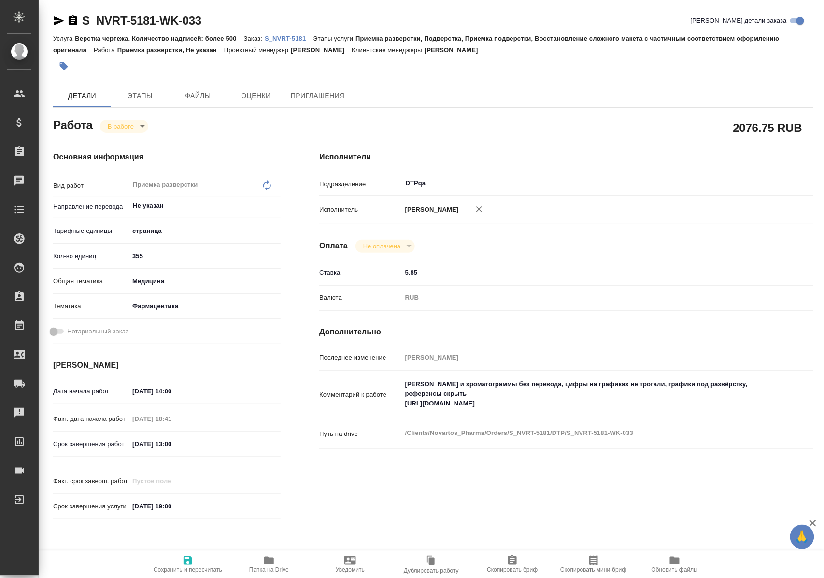
type textarea "x"
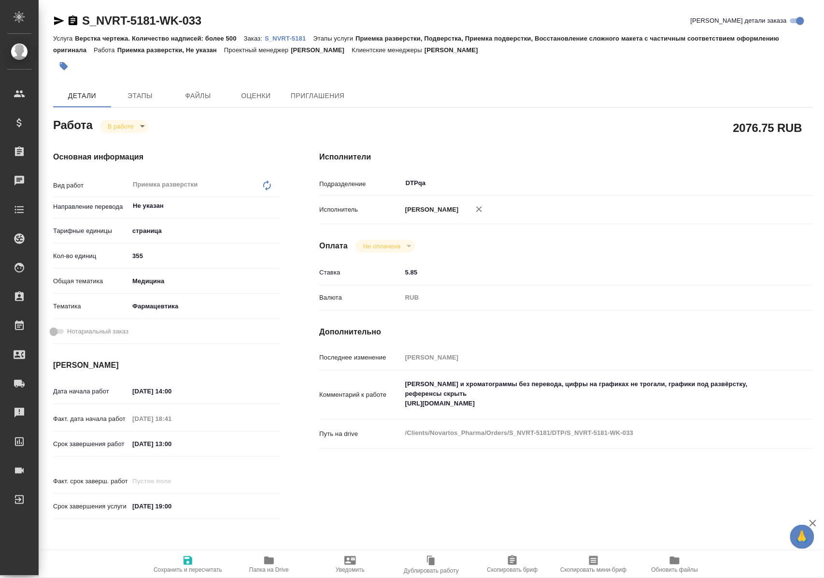
type textarea "x"
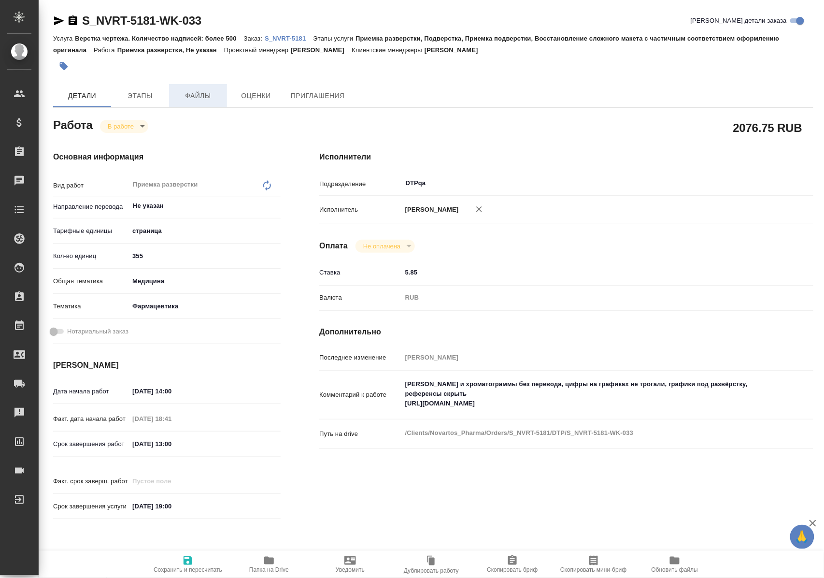
type textarea "x"
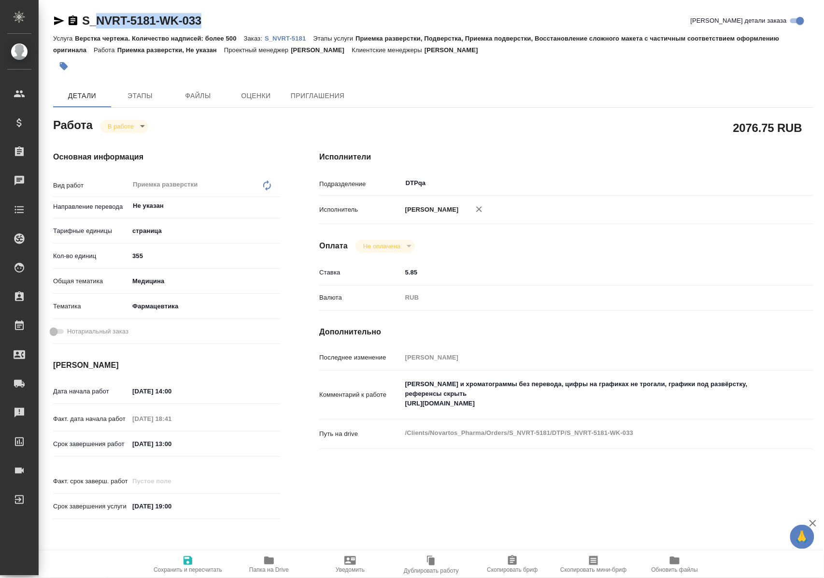
type textarea "x"
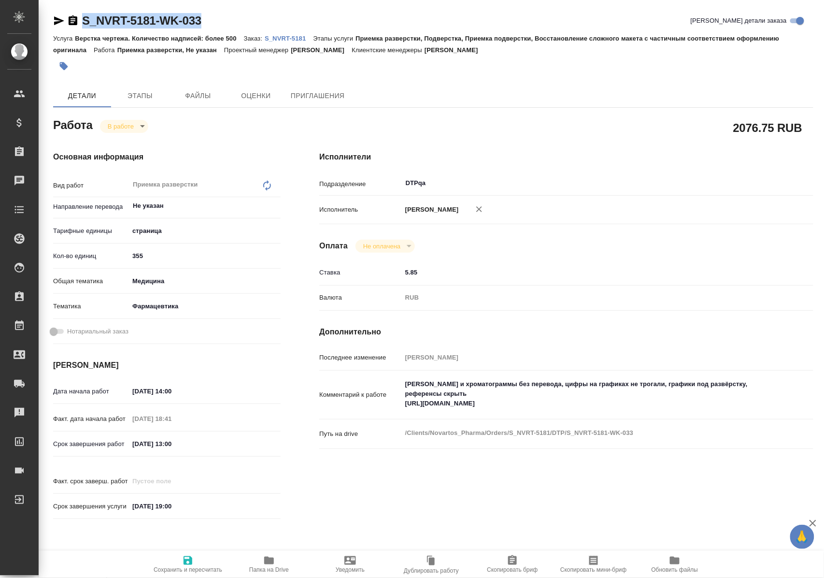
drag, startPoint x: 222, startPoint y: 16, endPoint x: 82, endPoint y: 24, distance: 140.8
click at [82, 24] on div "S_NVRT-5181-WK-033 Кратко детали заказа" at bounding box center [433, 20] width 760 height 15
copy link "S_NVRT-5181-WK-033"
drag, startPoint x: 404, startPoint y: 412, endPoint x: 633, endPoint y: 411, distance: 228.5
click at [633, 411] on textarea "Скрины и хроматограммы без перевода, цифры на графиках не трогали, графики под …" at bounding box center [587, 394] width 370 height 36
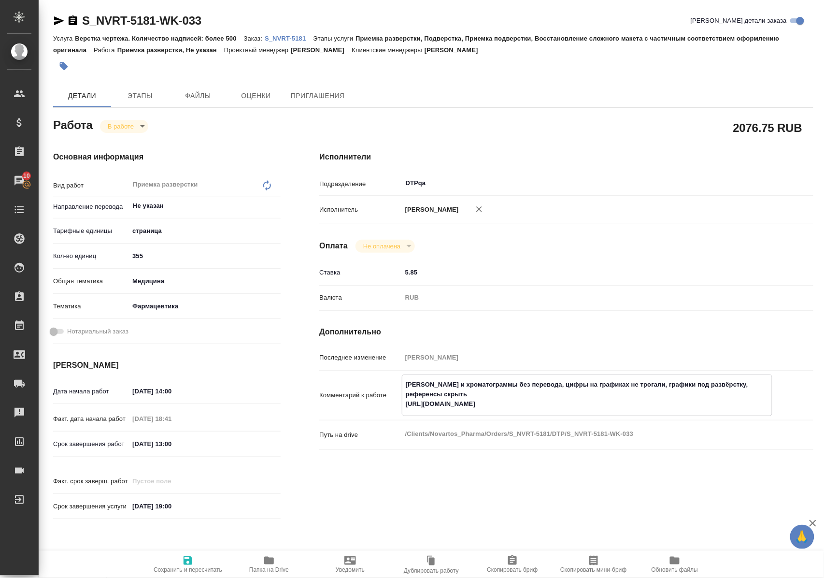
type textarea "x"
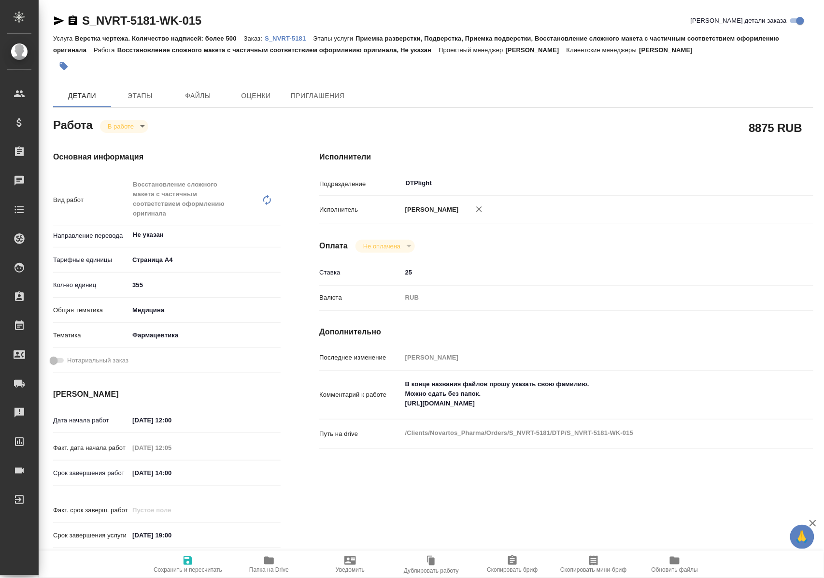
type textarea "x"
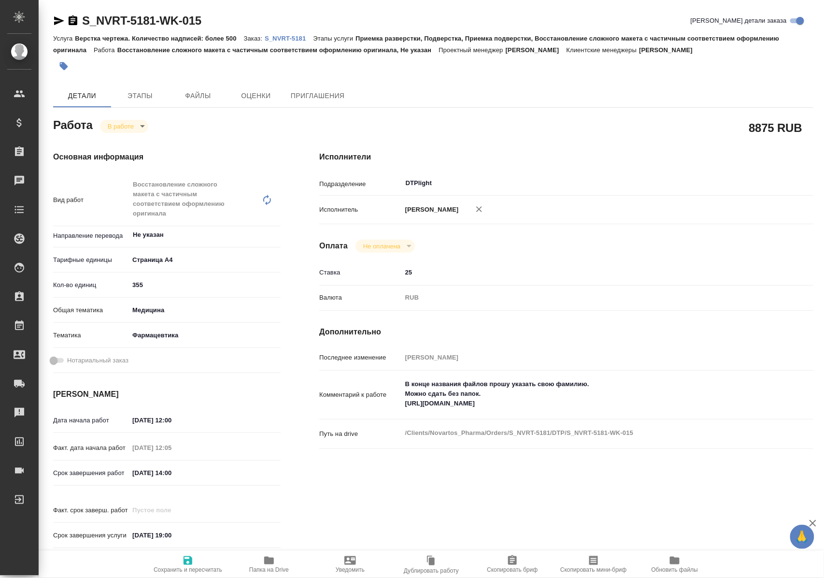
type textarea "x"
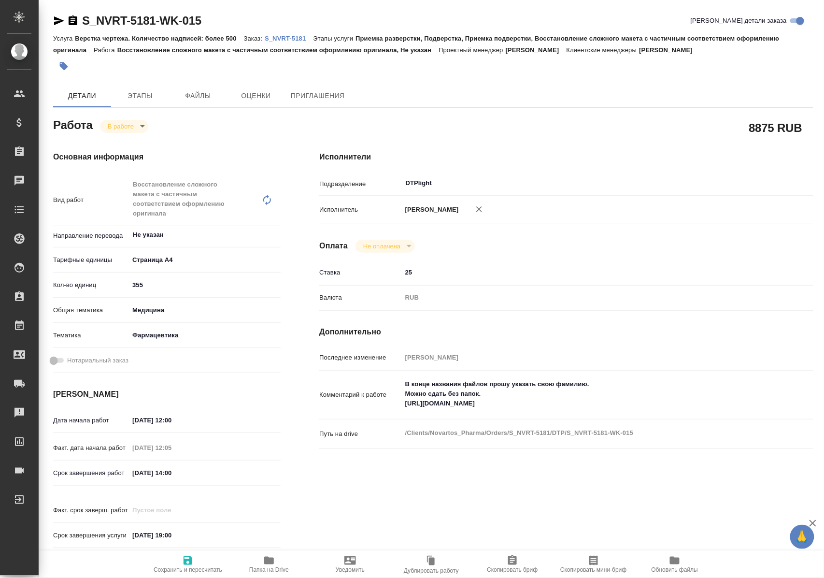
type textarea "x"
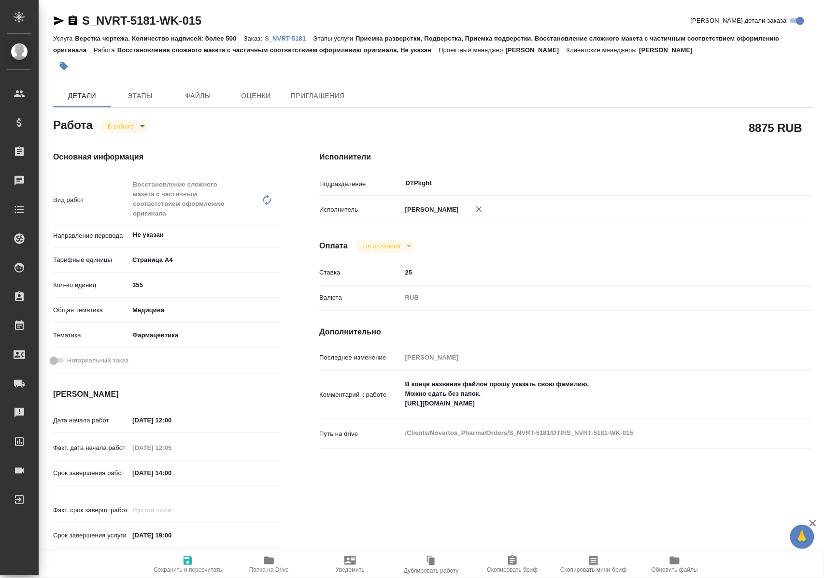
type textarea "x"
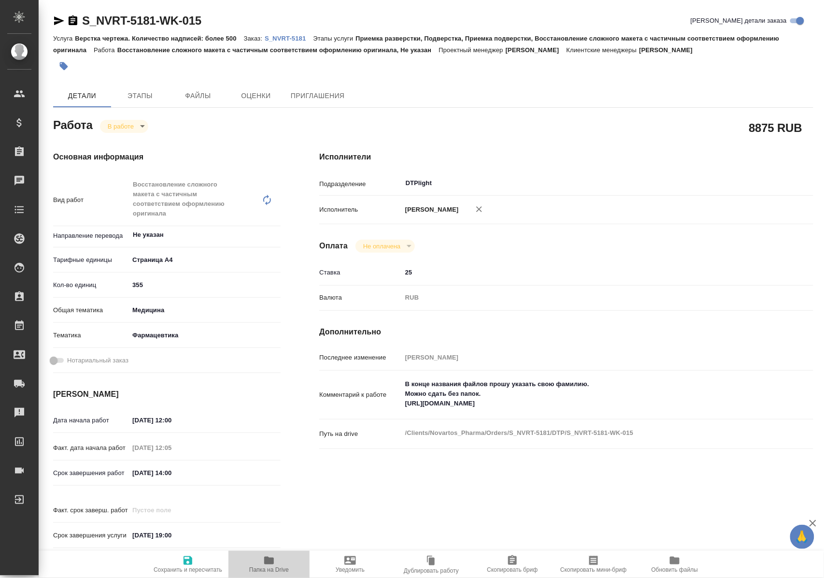
click at [271, 561] on icon "button" at bounding box center [269, 560] width 10 height 8
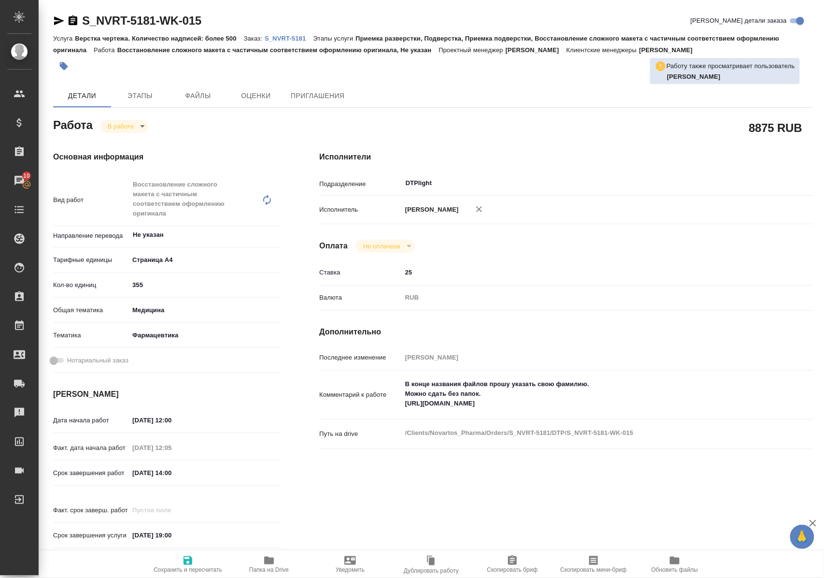
type textarea "x"
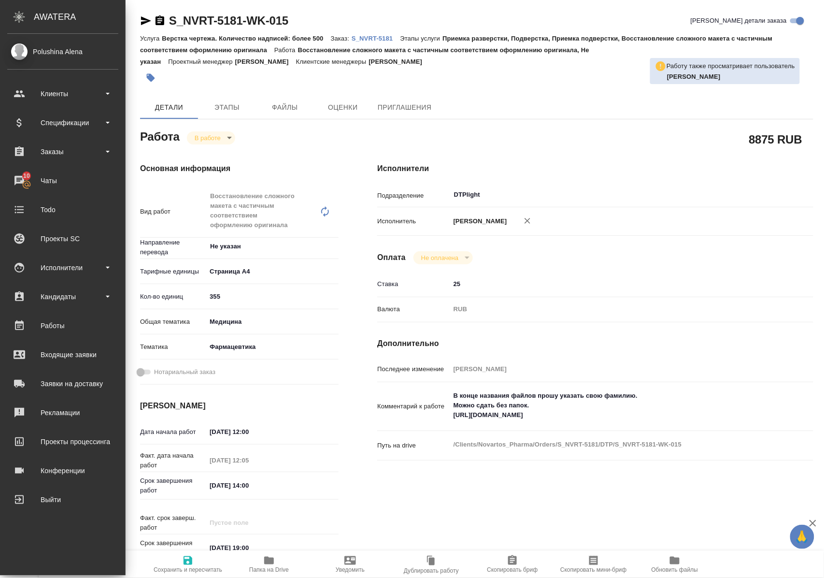
type textarea "x"
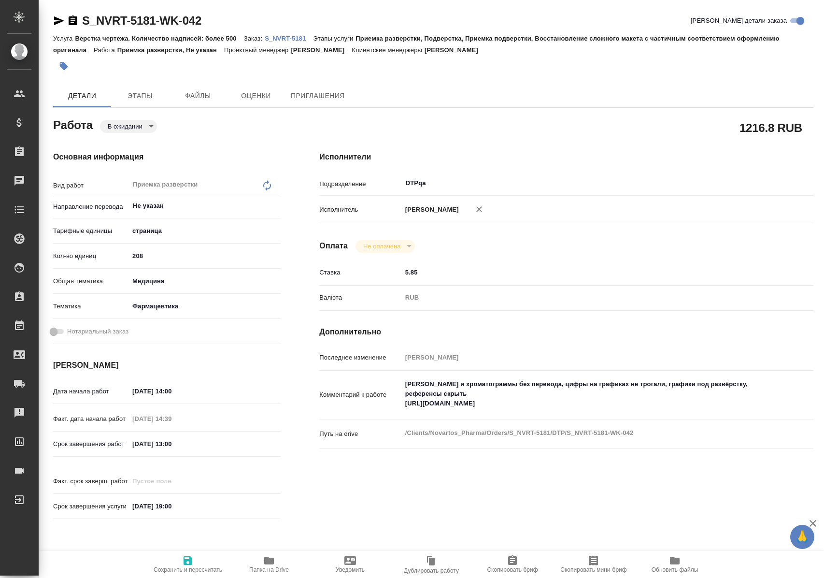
type textarea "x"
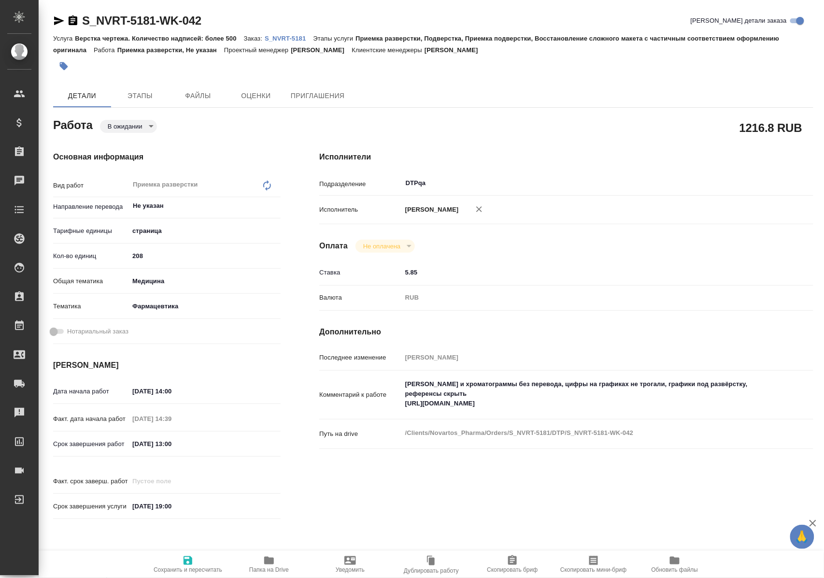
type textarea "x"
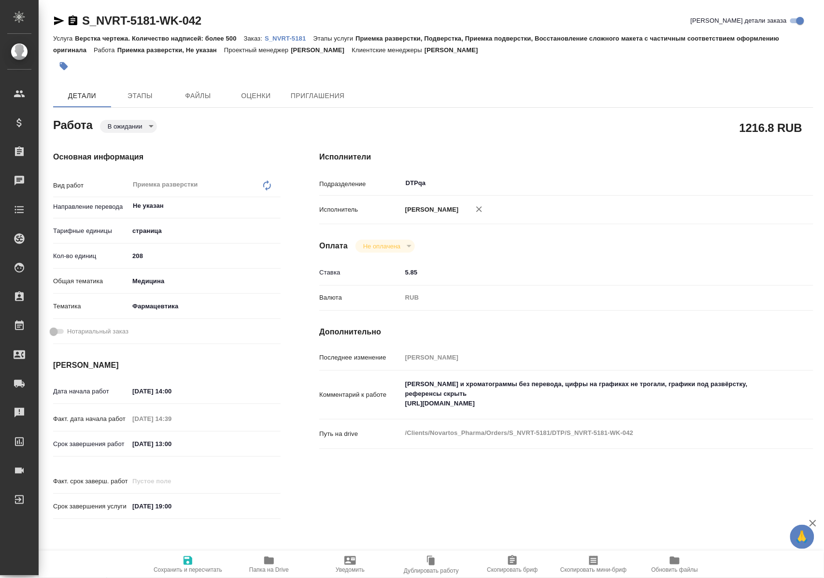
type textarea "x"
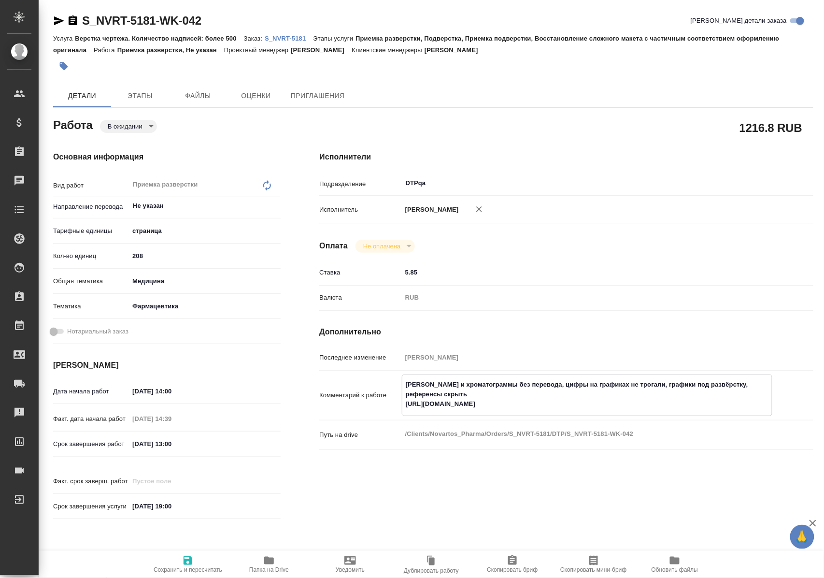
type textarea "x"
drag, startPoint x: 405, startPoint y: 414, endPoint x: 646, endPoint y: 412, distance: 241.1
click at [646, 412] on textarea "Скрины и хроматограммы без перевода, цифры на графиках не трогали, графики под …" at bounding box center [587, 394] width 370 height 36
type textarea "x"
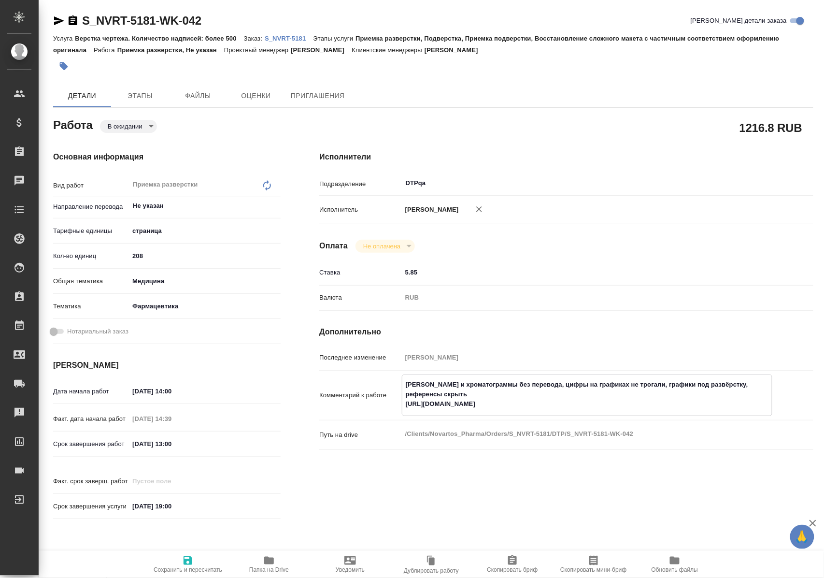
type textarea "x"
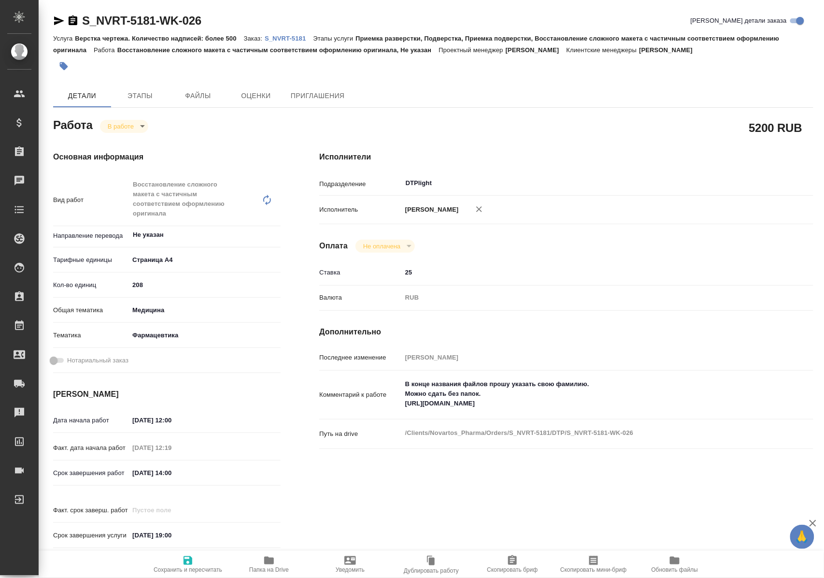
type textarea "x"
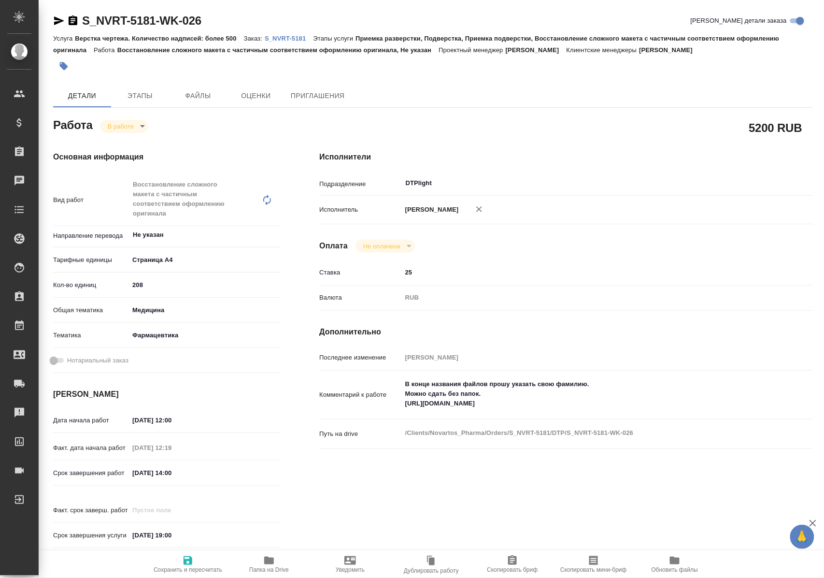
type textarea "x"
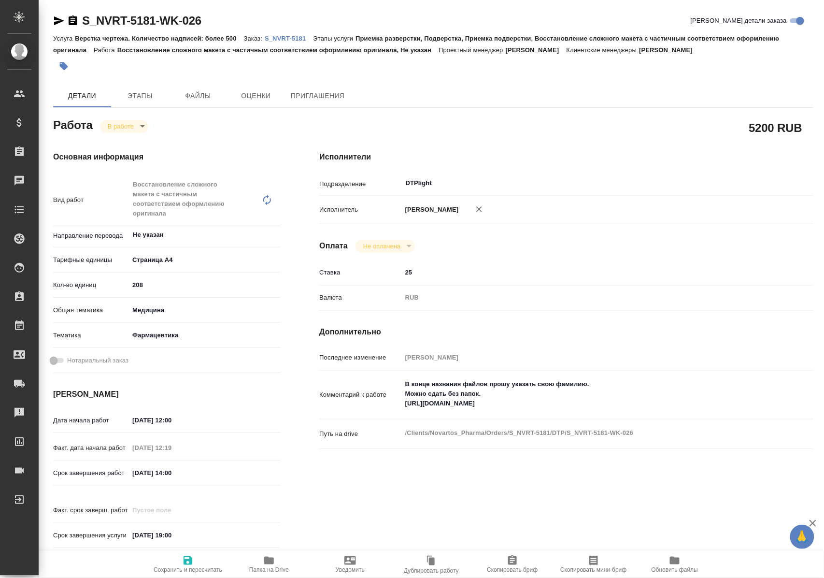
click at [268, 566] on span "Папка на Drive" at bounding box center [269, 569] width 40 height 7
type textarea "x"
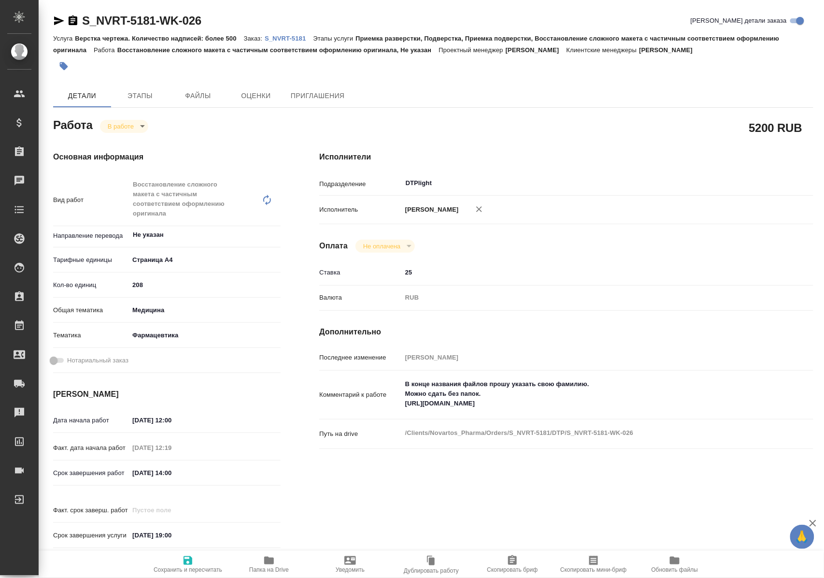
type textarea "x"
